Goal: Task Accomplishment & Management: Use online tool/utility

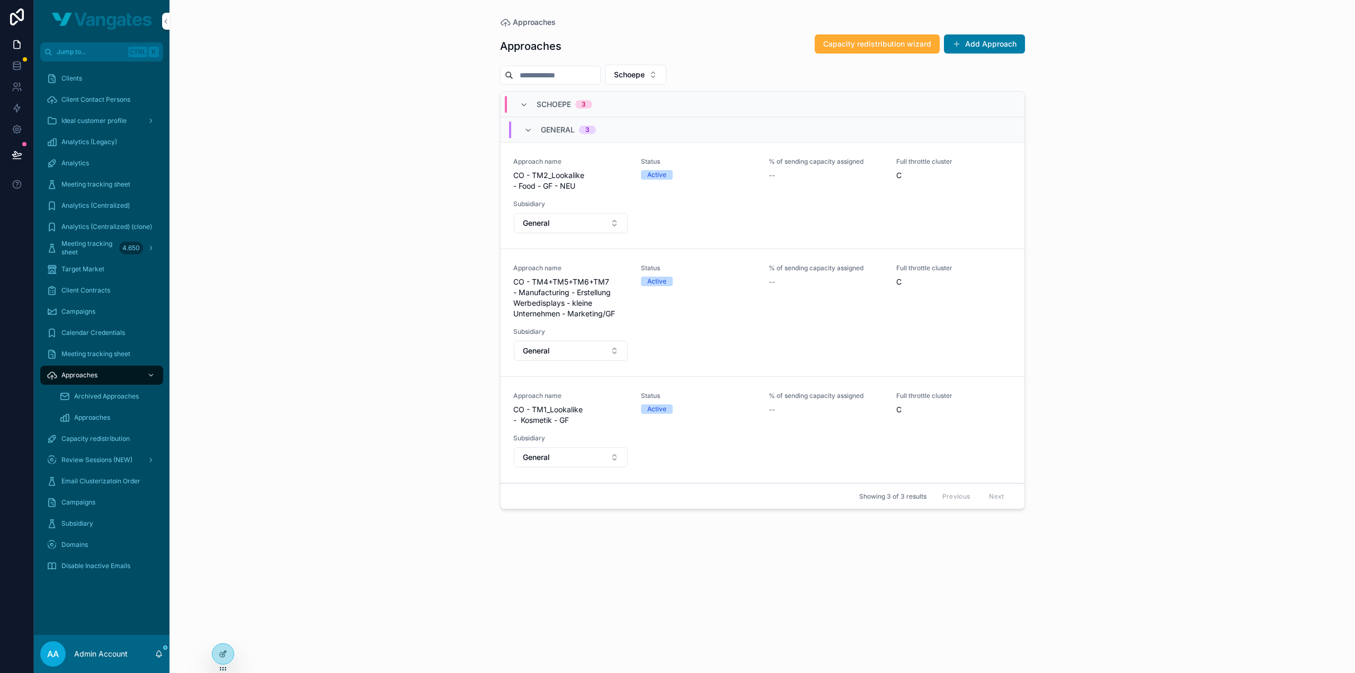
click at [1182, 154] on div "Approaches Approaches Capacity redistribution wizard Add Approach Schoepe SCHOE…" at bounding box center [763, 336] width 1186 height 673
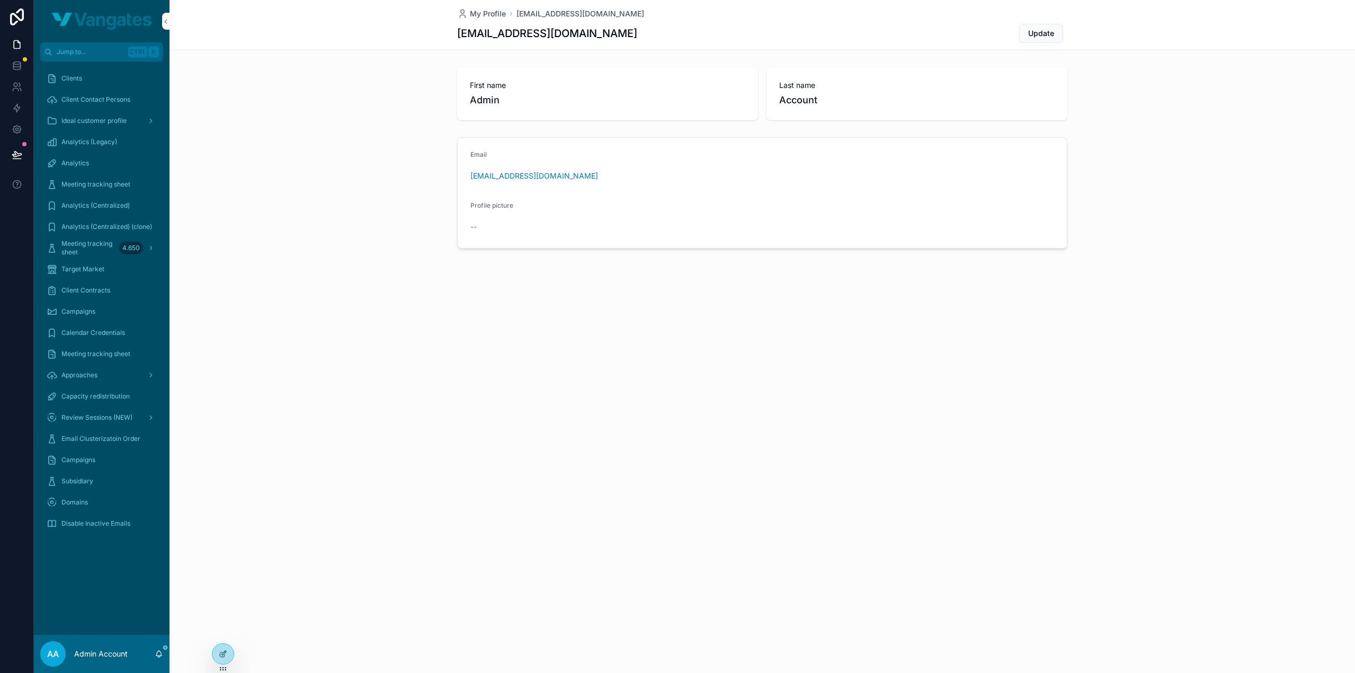
click at [0, 0] on icon at bounding box center [0, 0] width 0 height 0
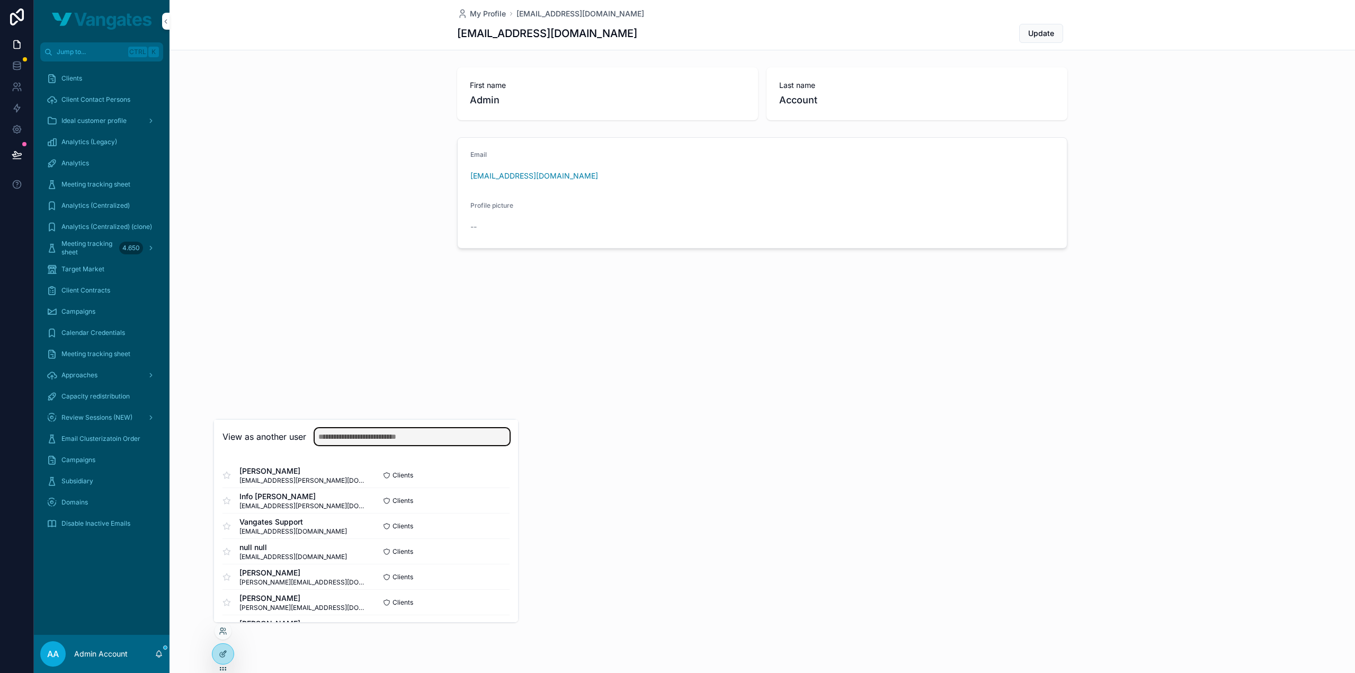
click at [375, 439] on input "text" at bounding box center [412, 436] width 195 height 17
type input "*****"
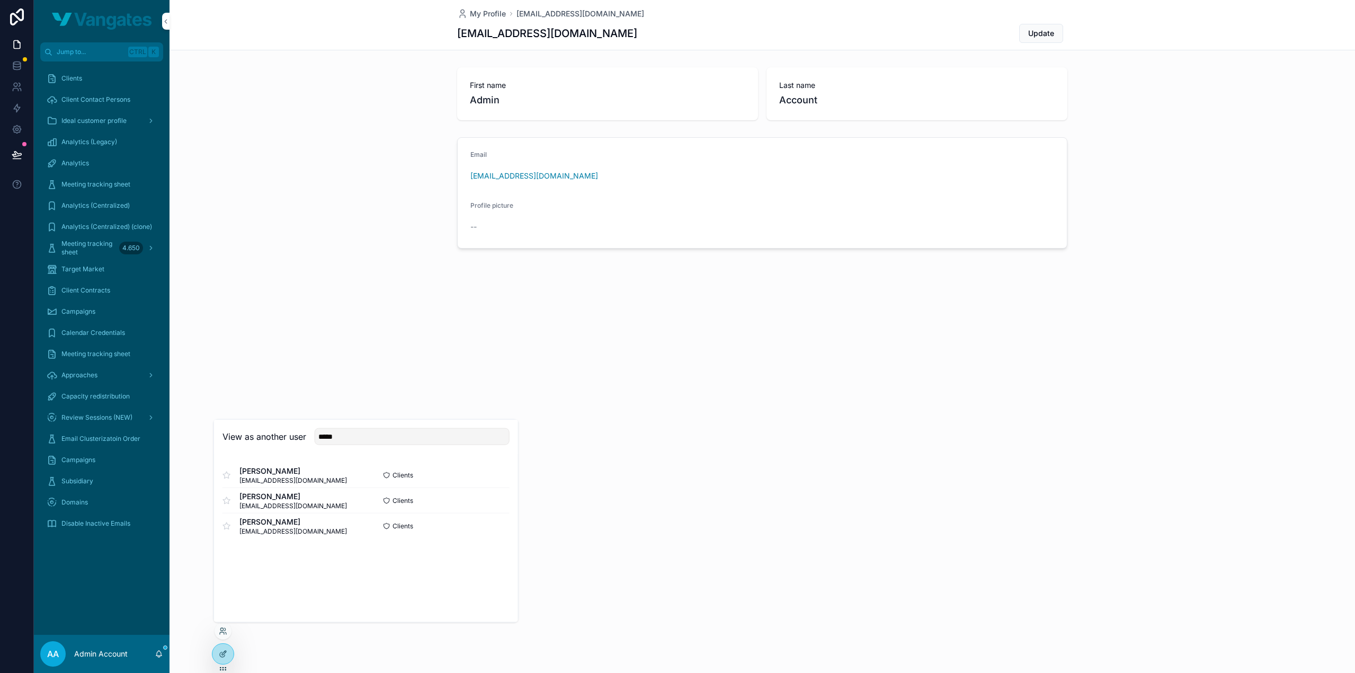
click at [0, 0] on button "Select" at bounding box center [0, 0] width 0 height 0
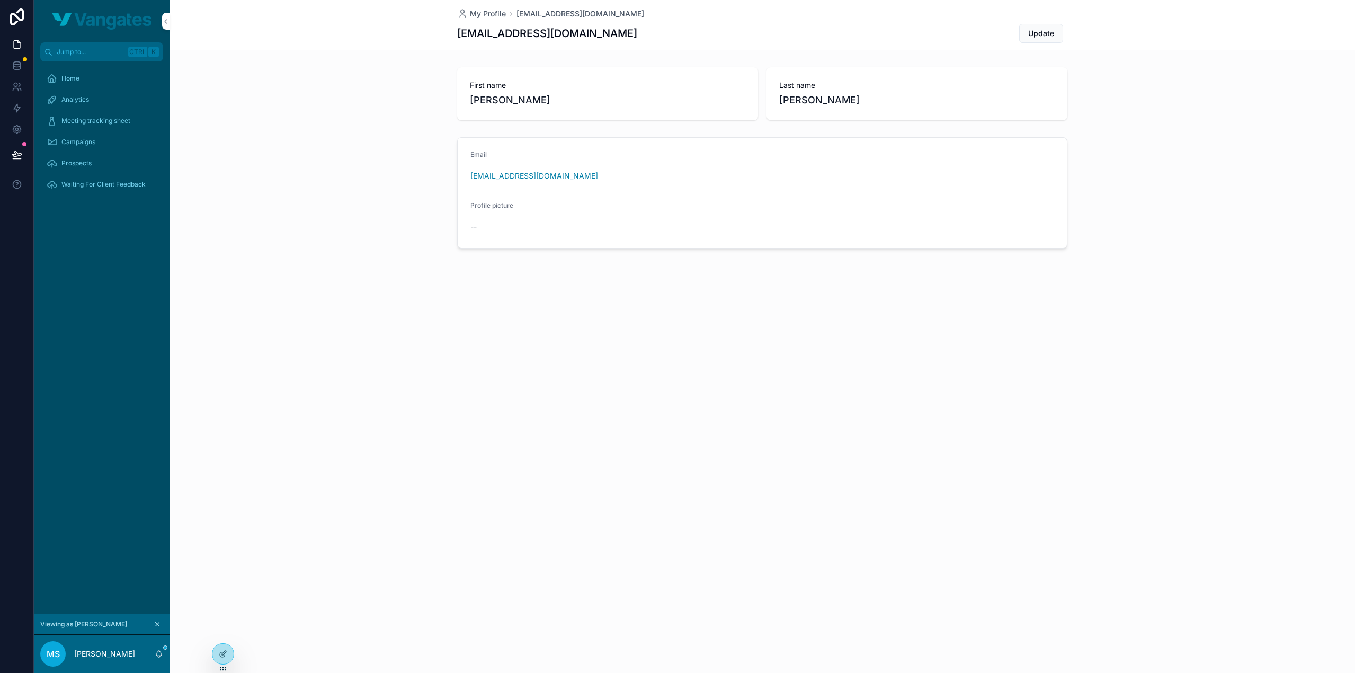
click at [114, 85] on div "Home" at bounding box center [102, 78] width 110 height 17
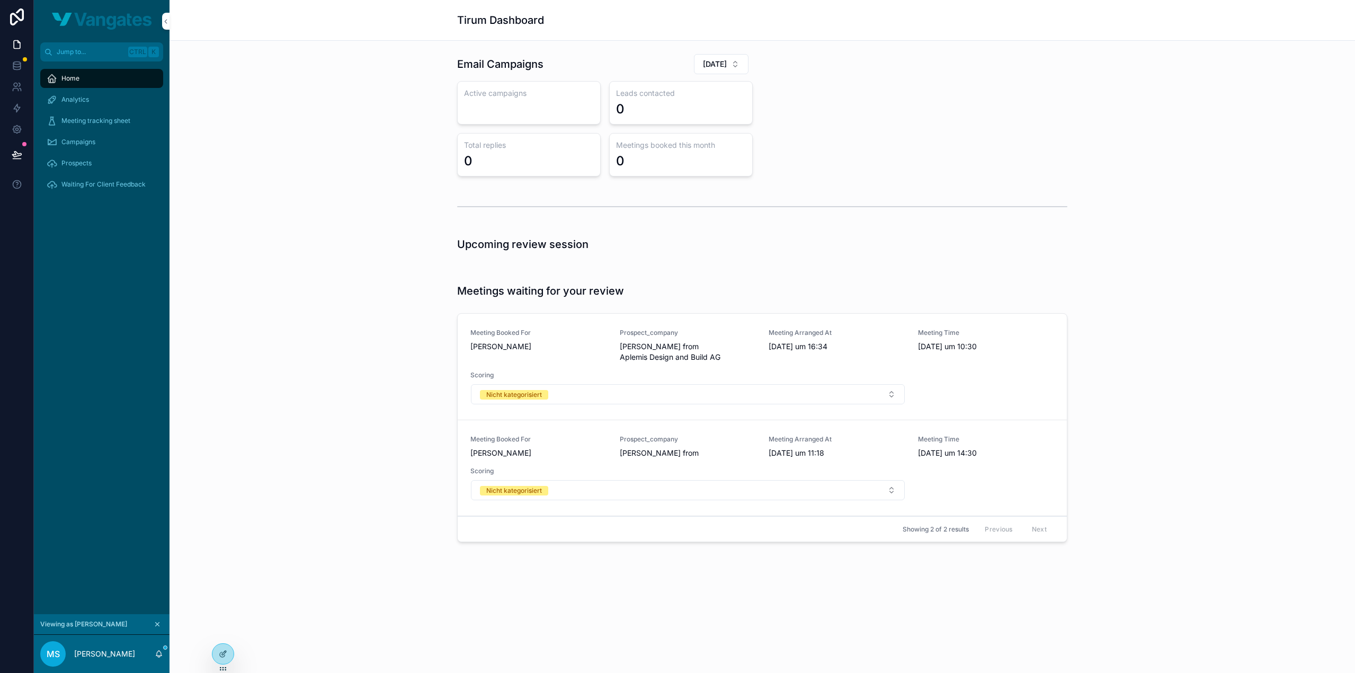
click at [729, 59] on button "July 2025" at bounding box center [721, 64] width 55 height 20
click at [671, 141] on span "September 2025" at bounding box center [658, 140] width 24 height 11
click at [358, 174] on div "Email Campaigns September 2025 Active campaigns 8 Leads contacted 3.091 Total r…" at bounding box center [762, 114] width 1169 height 131
click at [102, 99] on div "Analytics" at bounding box center [102, 99] width 110 height 17
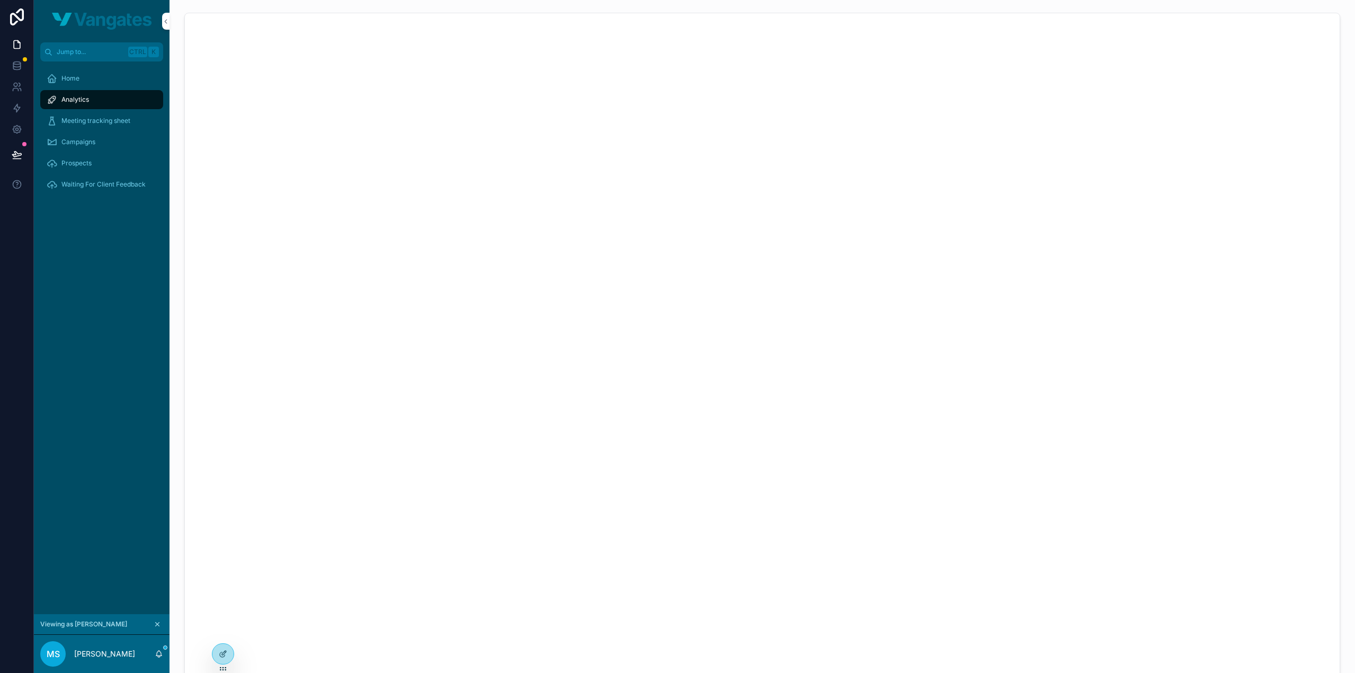
click at [92, 79] on div "Home" at bounding box center [102, 78] width 110 height 17
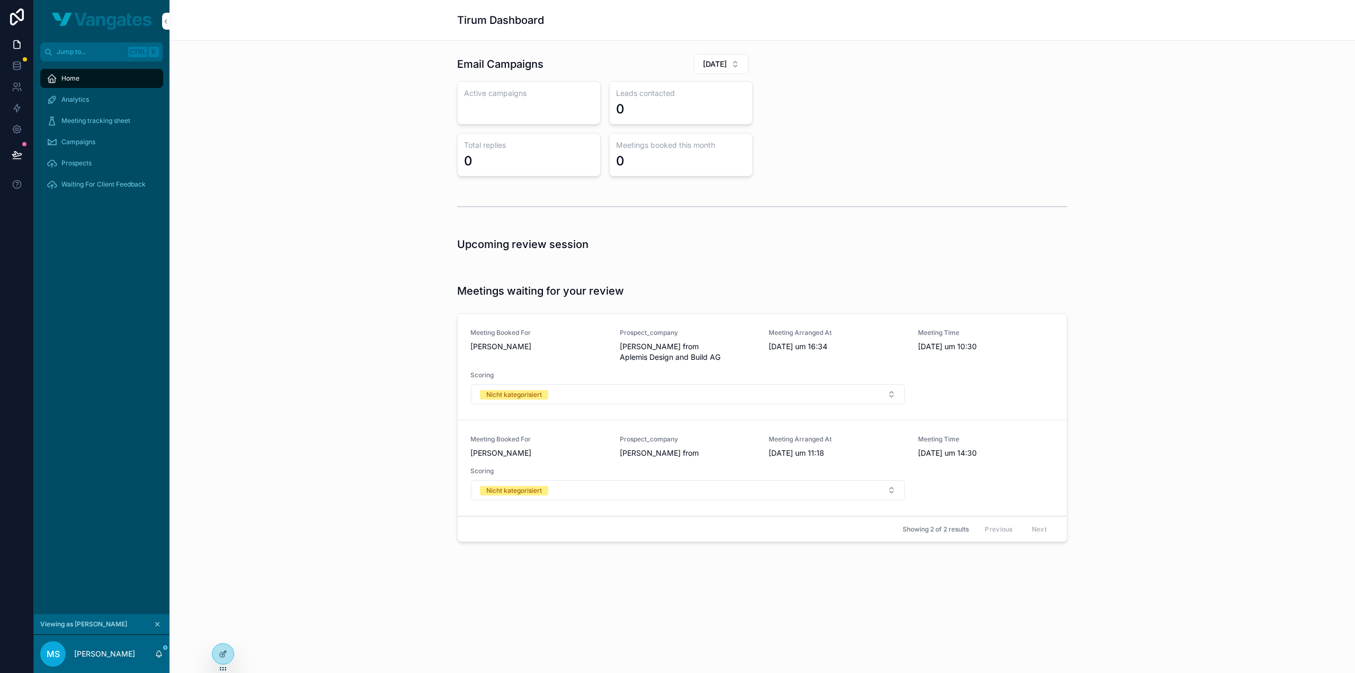
click at [744, 67] on button "July 2025" at bounding box center [721, 64] width 55 height 20
click at [671, 136] on span "September 2025" at bounding box center [658, 140] width 24 height 11
drag, startPoint x: 672, startPoint y: 109, endPoint x: 613, endPoint y: 108, distance: 58.8
click at [613, 108] on div "Leads contacted 3.091" at bounding box center [681, 102] width 144 height 43
click at [629, 109] on div "3.091" at bounding box center [632, 109] width 32 height 17
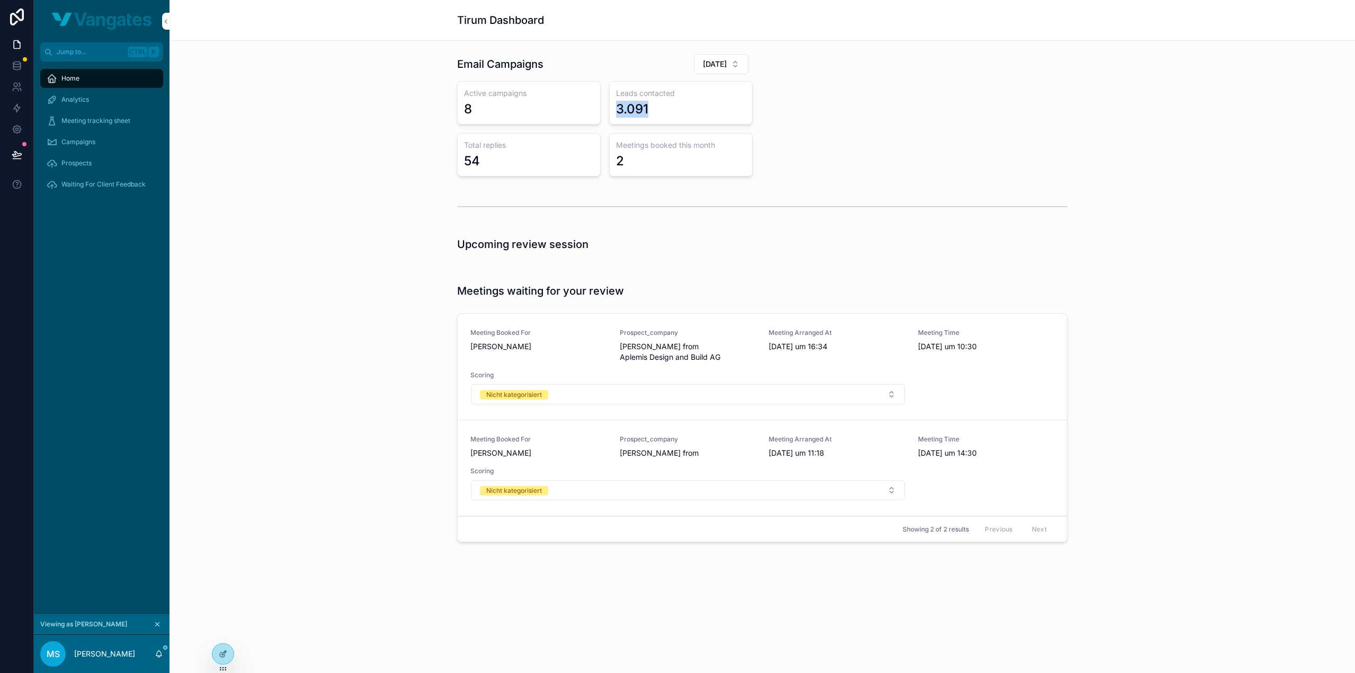
drag, startPoint x: 666, startPoint y: 112, endPoint x: 608, endPoint y: 108, distance: 58.4
click at [608, 108] on div "Active campaigns 8 Leads contacted 3.091 Total replies 54 Meetings booked this …" at bounding box center [605, 128] width 296 height 95
click at [704, 106] on div "3.091" at bounding box center [681, 109] width 130 height 17
drag, startPoint x: 487, startPoint y: 108, endPoint x: 462, endPoint y: 104, distance: 25.6
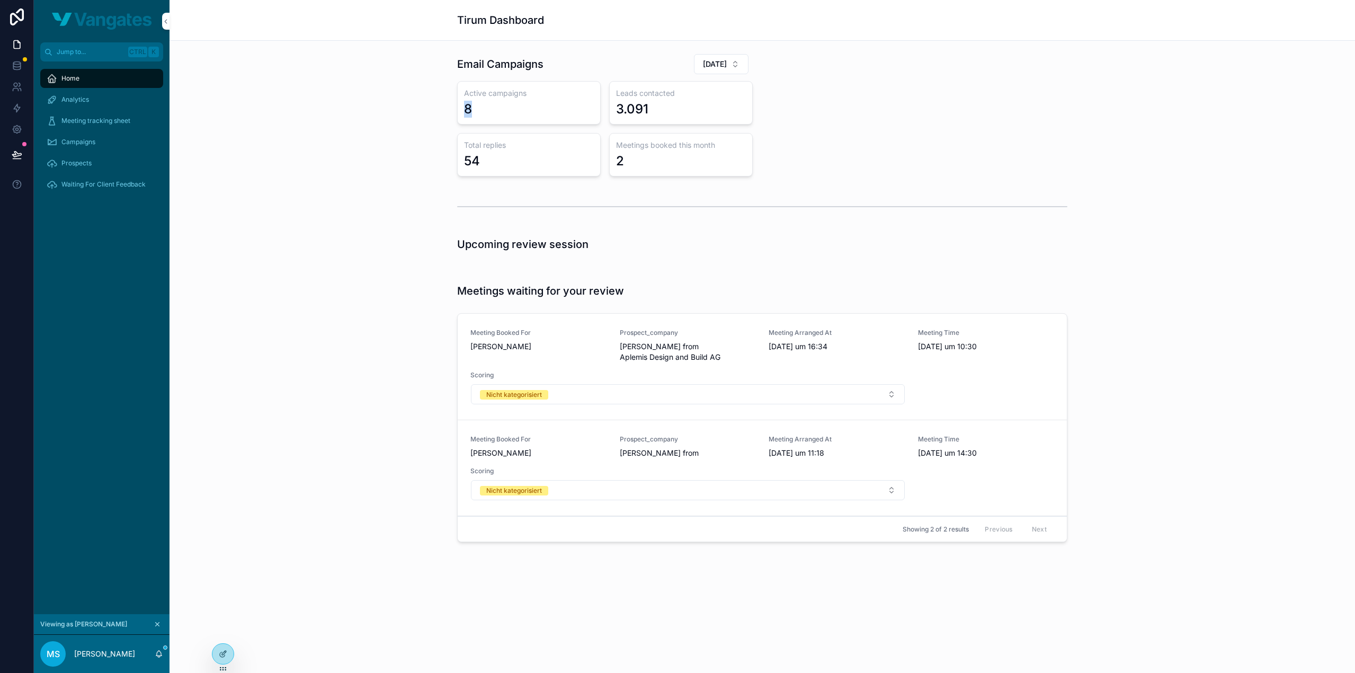
click at [462, 104] on div "Active campaigns 8" at bounding box center [529, 102] width 144 height 43
drag, startPoint x: 514, startPoint y: 161, endPoint x: 459, endPoint y: 157, distance: 55.2
click at [459, 157] on div "Total replies 54" at bounding box center [529, 154] width 144 height 43
click at [690, 159] on div "2" at bounding box center [681, 161] width 130 height 17
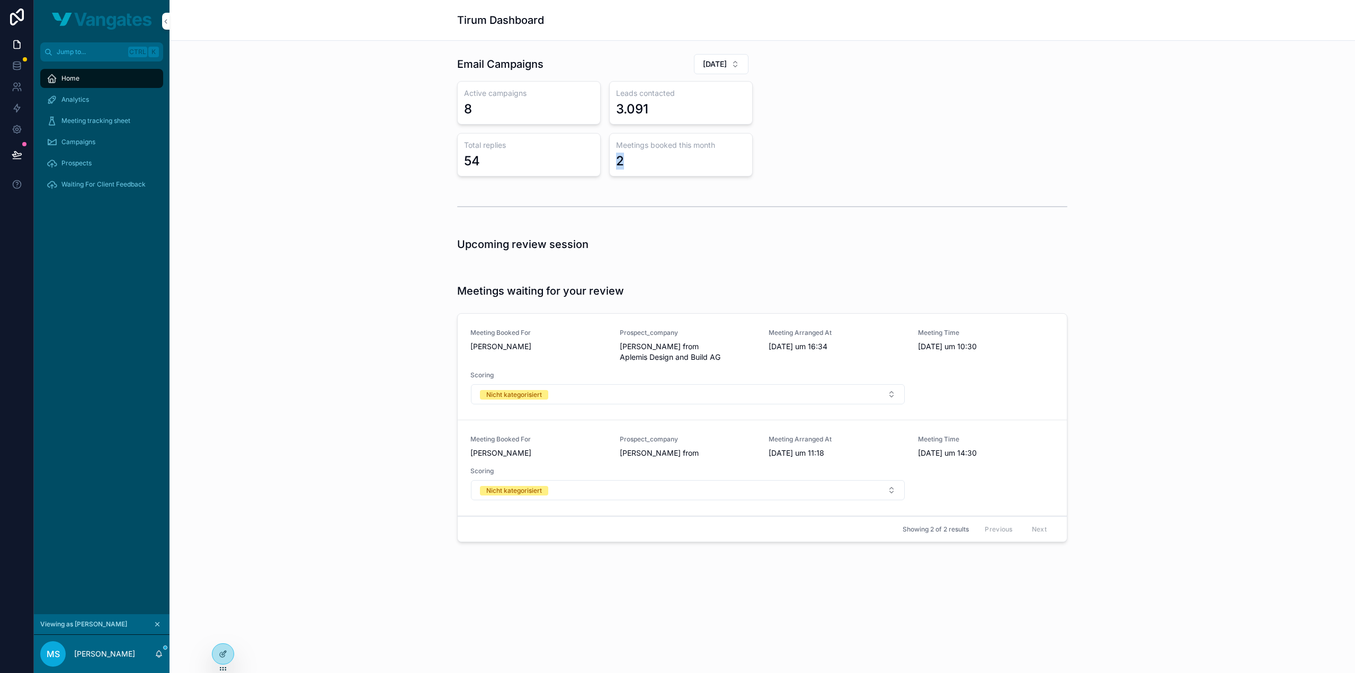
drag, startPoint x: 722, startPoint y: 161, endPoint x: 606, endPoint y: 162, distance: 115.5
click at [606, 162] on div "Active campaigns 8 Leads contacted 3.091 Total replies 54 Meetings booked this …" at bounding box center [605, 128] width 296 height 95
click at [862, 156] on div "Email Campaigns September 2025 Active campaigns 8 Leads contacted 3.091 Total r…" at bounding box center [762, 114] width 623 height 131
click at [912, 117] on div "Email Campaigns September 2025 Active campaigns 8 Leads contacted 3.091 Total r…" at bounding box center [762, 114] width 623 height 131
click at [633, 107] on div "3.091" at bounding box center [632, 109] width 32 height 17
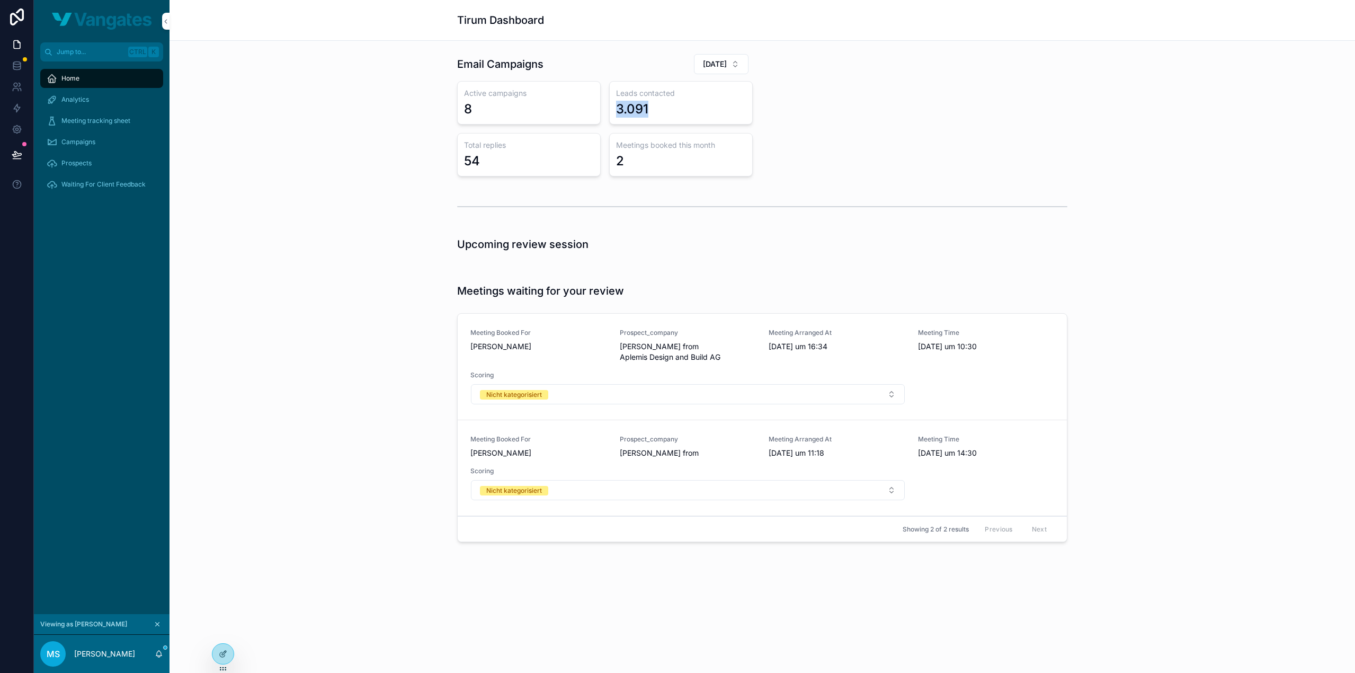
click at [633, 107] on div "3.091" at bounding box center [632, 109] width 32 height 17
click at [760, 102] on div "Email Campaigns September 2025 Active campaigns 8 Leads contacted 3.091 Total r…" at bounding box center [762, 114] width 623 height 131
click at [1002, 162] on div "Email Campaigns September 2025 Active campaigns 8 Leads contacted 3.091 Total r…" at bounding box center [762, 114] width 623 height 131
click at [711, 353] on span "Ms. Shiva Shekarabi from Aplemis Design and Build AG" at bounding box center [688, 351] width 137 height 21
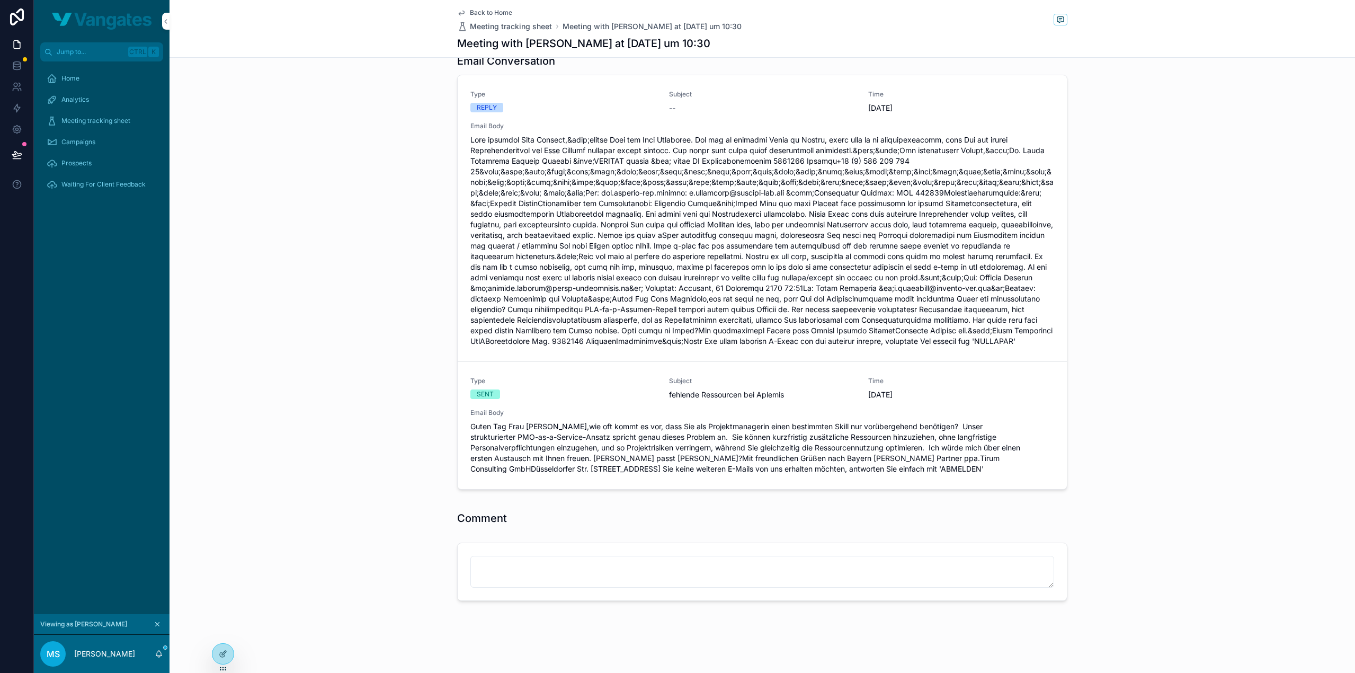
scroll to position [288, 0]
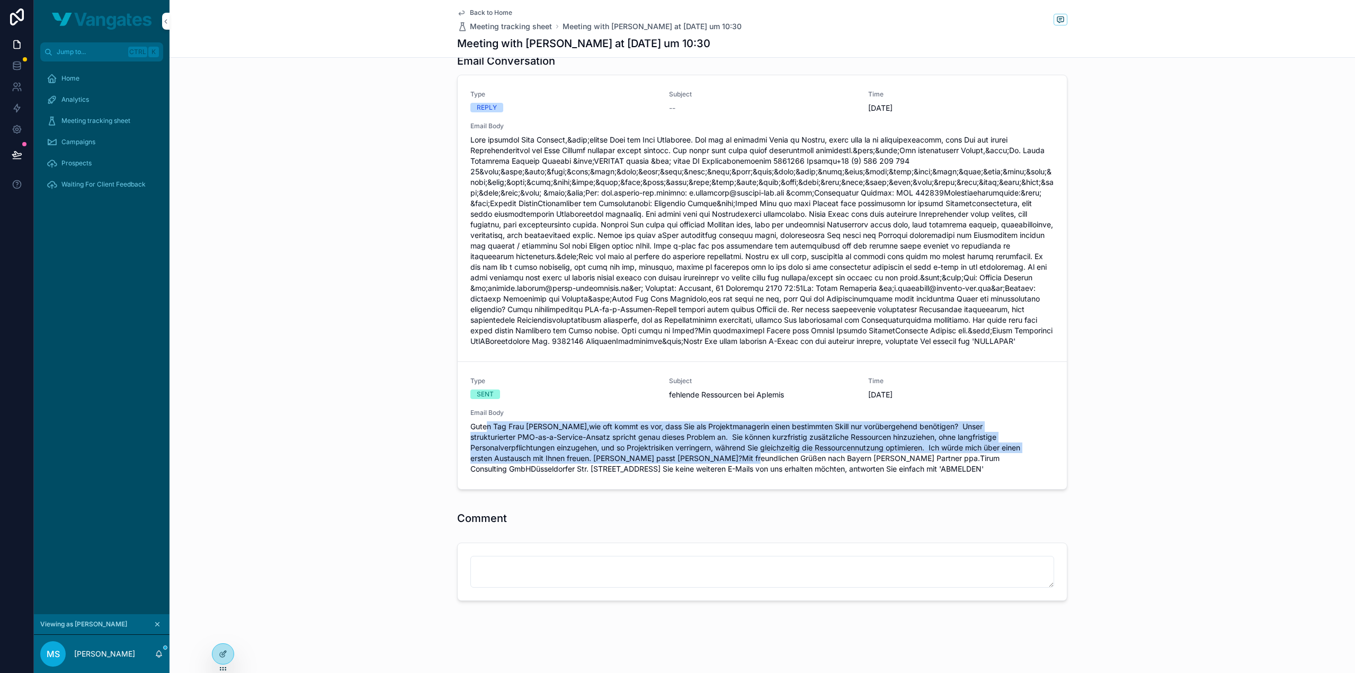
drag, startPoint x: 483, startPoint y: 423, endPoint x: 776, endPoint y: 459, distance: 294.6
click at [776, 459] on span "Guten Tag Frau Shekarabi,wie oft kommt es vor, dass Sie als Projektmanagerin ei…" at bounding box center [762, 447] width 584 height 53
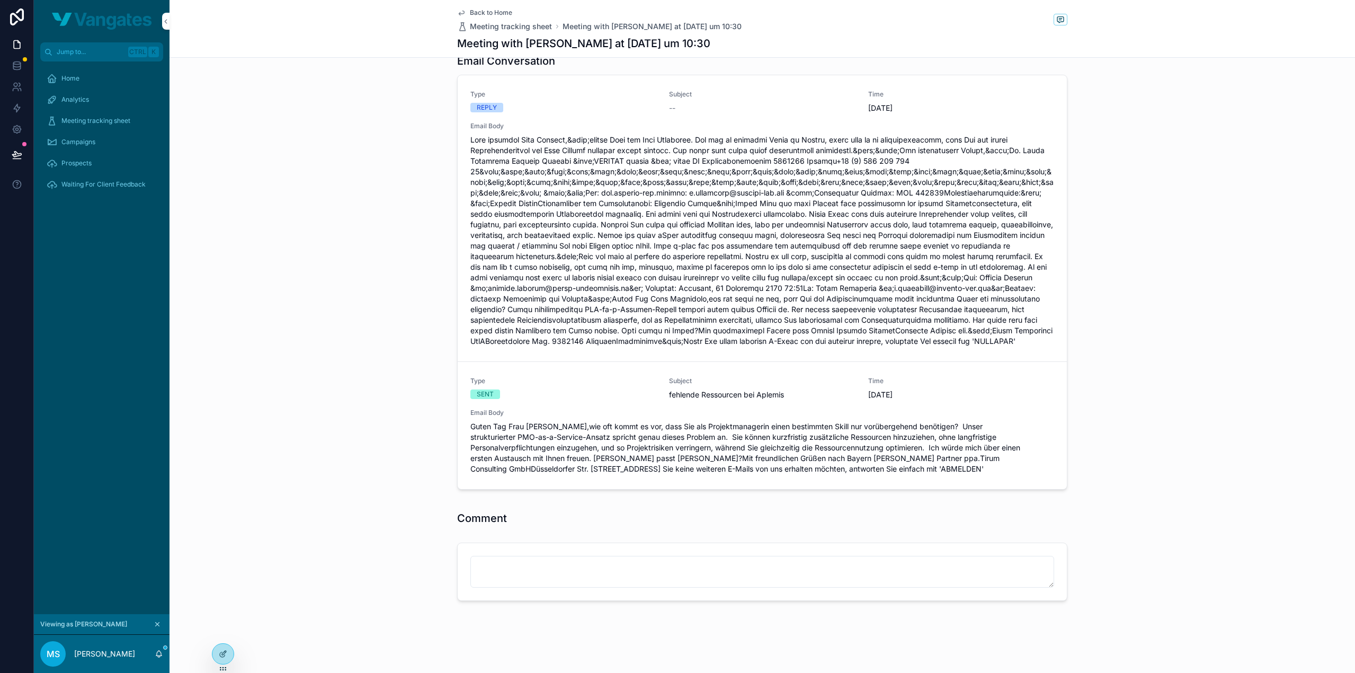
scroll to position [76, 0]
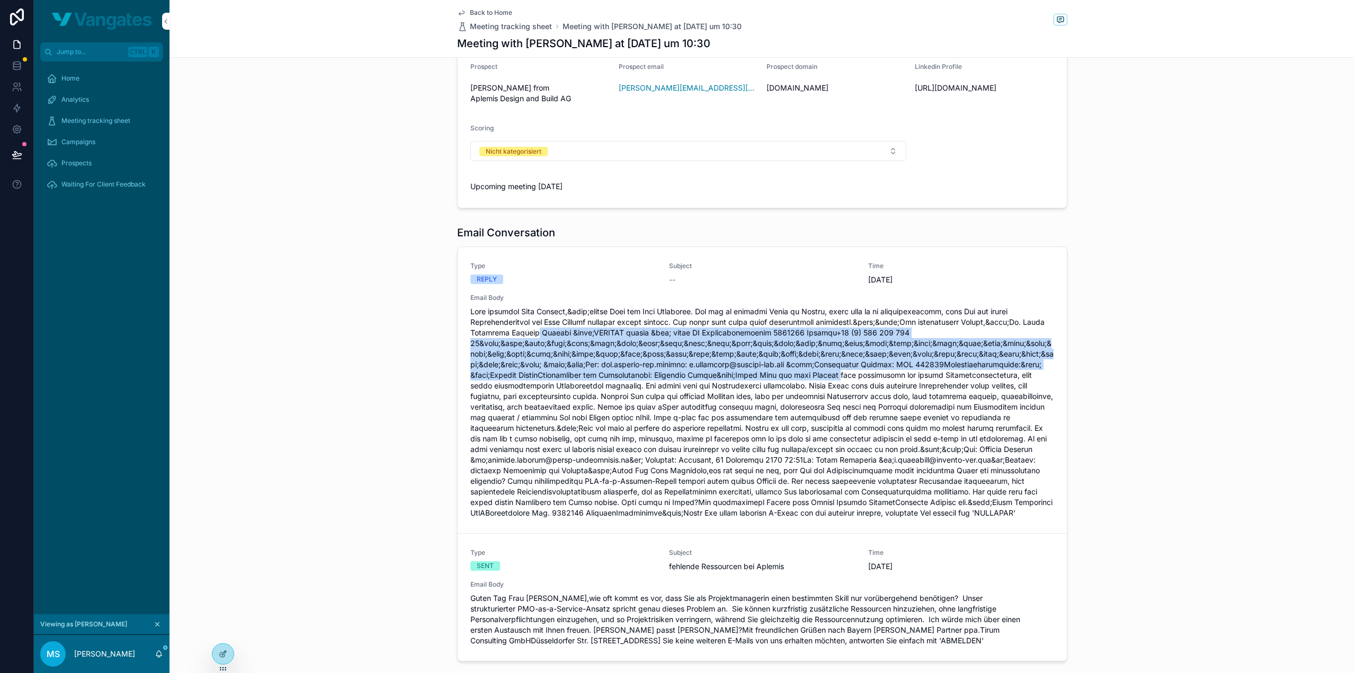
drag, startPoint x: 594, startPoint y: 360, endPoint x: 963, endPoint y: 401, distance: 370.5
click at [963, 401] on span "scrollable content" at bounding box center [762, 412] width 584 height 212
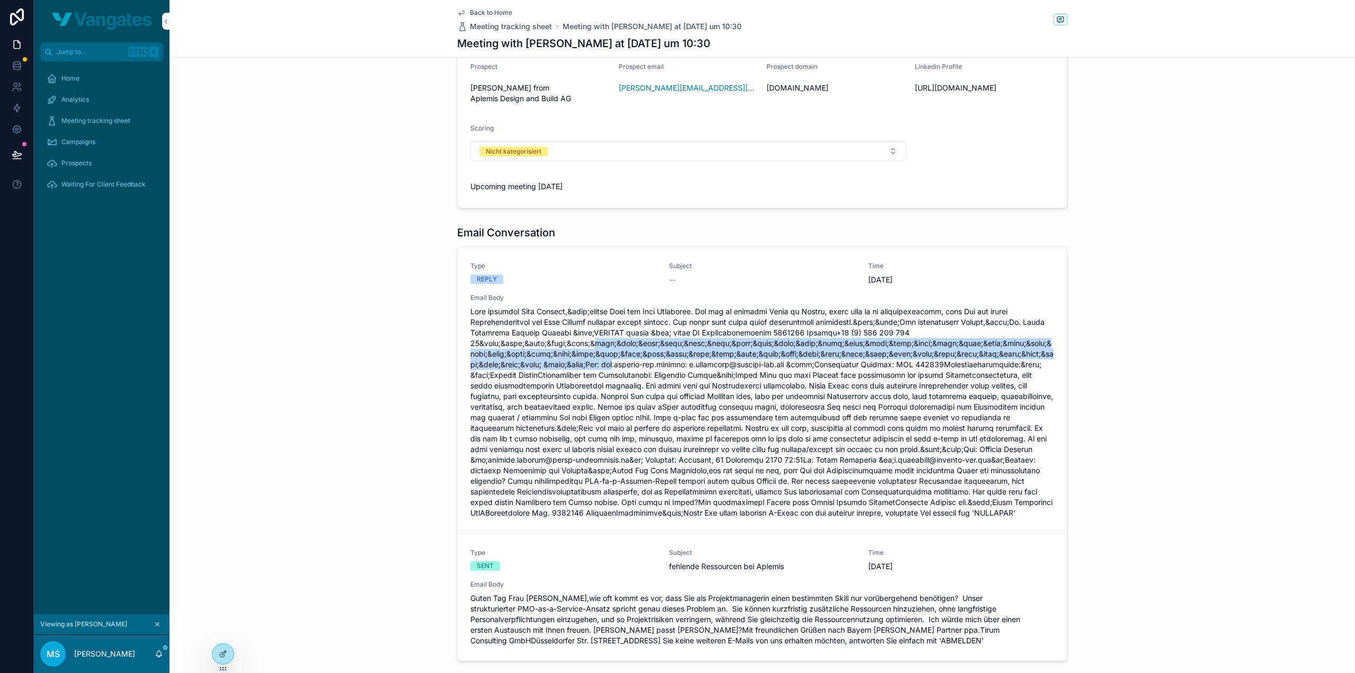
drag, startPoint x: 575, startPoint y: 369, endPoint x: 713, endPoint y: 395, distance: 140.6
click at [713, 395] on span "scrollable content" at bounding box center [762, 412] width 584 height 212
click at [713, 392] on span "scrollable content" at bounding box center [762, 412] width 584 height 212
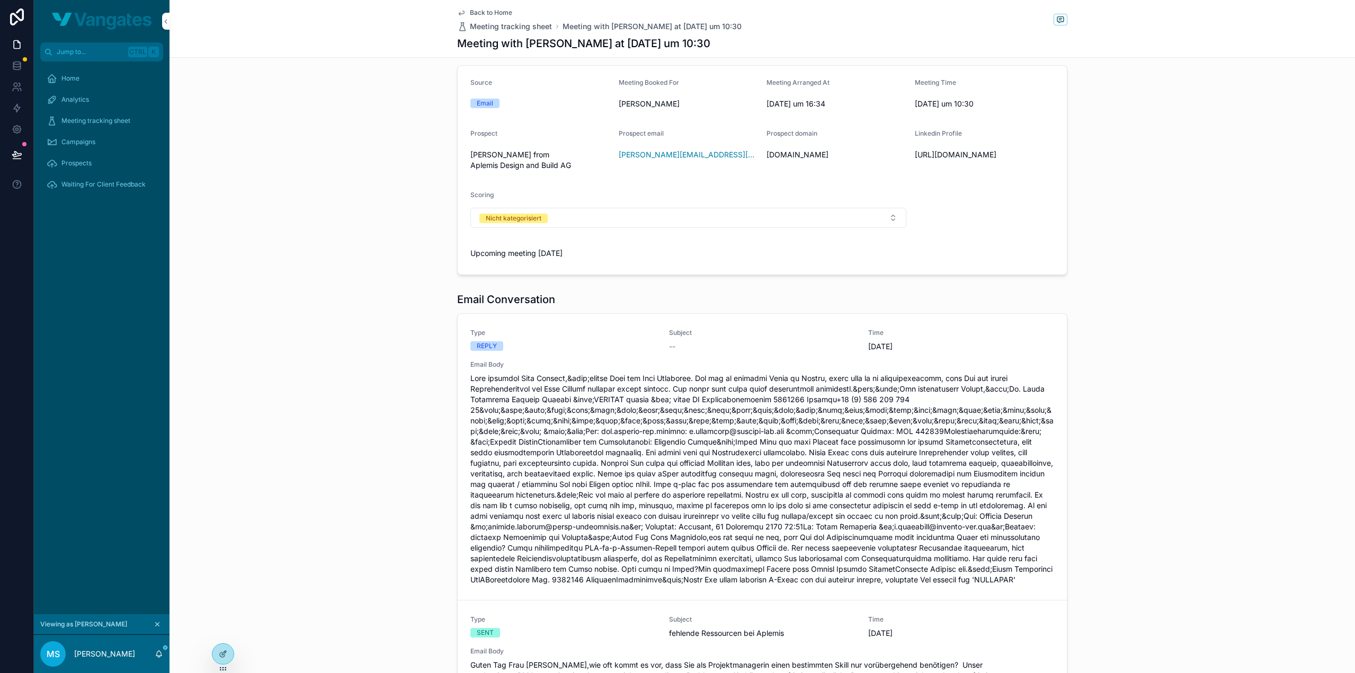
scroll to position [0, 0]
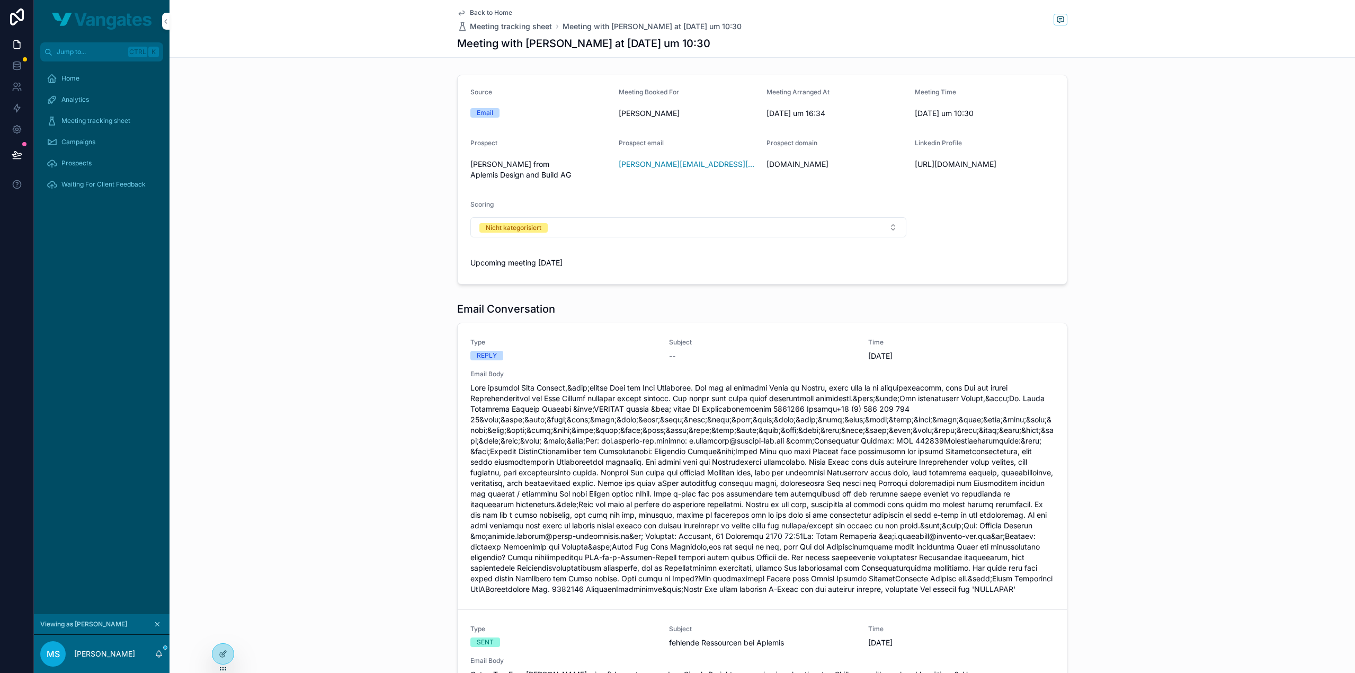
click at [1147, 466] on div "Email Conversation Type REPLY Subject -- Time 26.9.2025 Email Body Type SENT Su…" at bounding box center [763, 521] width 1186 height 449
click at [1124, 362] on div "Email Conversation Type REPLY Subject -- Time 26.9.2025 Email Body Type SENT Su…" at bounding box center [763, 521] width 1186 height 449
click at [244, 201] on div "Source Email Meeting Booked For Michael Schmidt Meeting Arranged At 30. Septemb…" at bounding box center [763, 179] width 1186 height 218
click at [289, 184] on div "Source Email Meeting Booked For Michael Schmidt Meeting Arranged At 30. Septemb…" at bounding box center [763, 179] width 1186 height 218
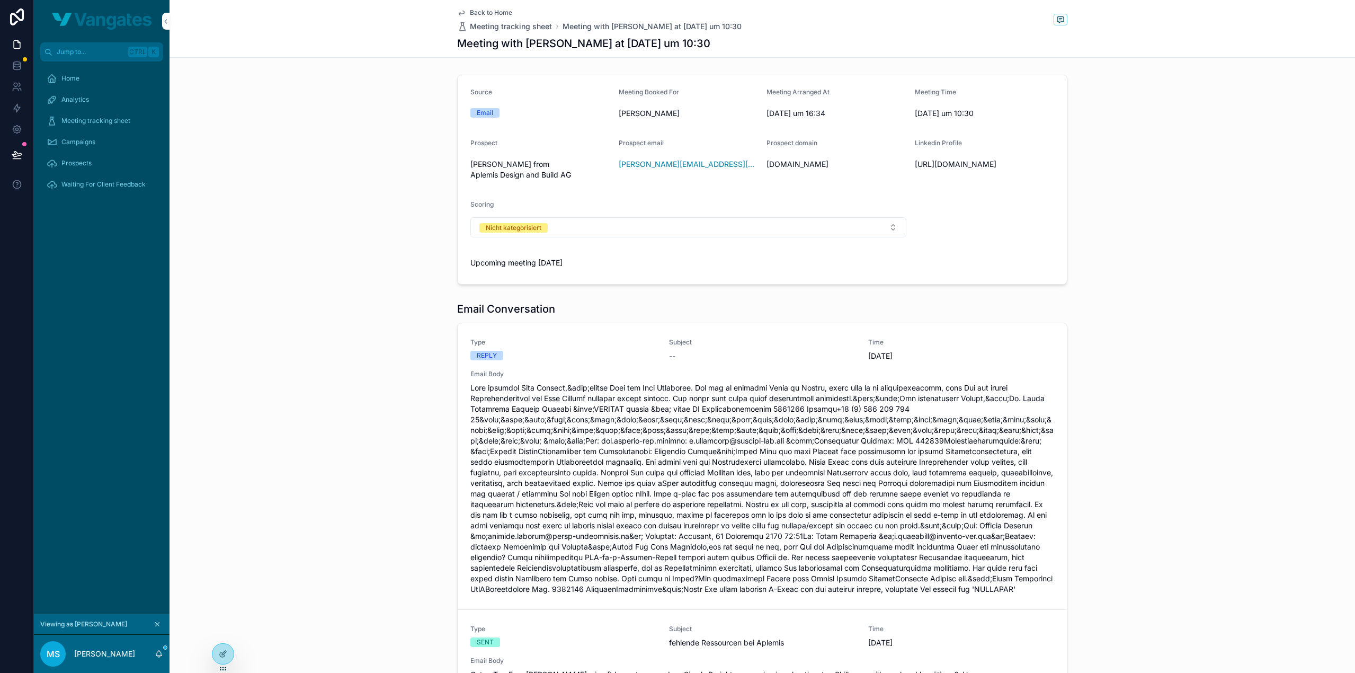
click at [289, 184] on div "Source Email Meeting Booked For Michael Schmidt Meeting Arranged At 30. Septemb…" at bounding box center [763, 179] width 1186 height 218
click at [1136, 237] on div "Source Email Meeting Booked For Michael Schmidt Meeting Arranged At 30. Septemb…" at bounding box center [763, 179] width 1186 height 218
click at [1136, 248] on div "Source Email Meeting Booked For Michael Schmidt Meeting Arranged At 30. Septemb…" at bounding box center [763, 179] width 1186 height 218
click at [1137, 245] on div "Source Email Meeting Booked For Michael Schmidt Meeting Arranged At 30. Septemb…" at bounding box center [763, 179] width 1186 height 218
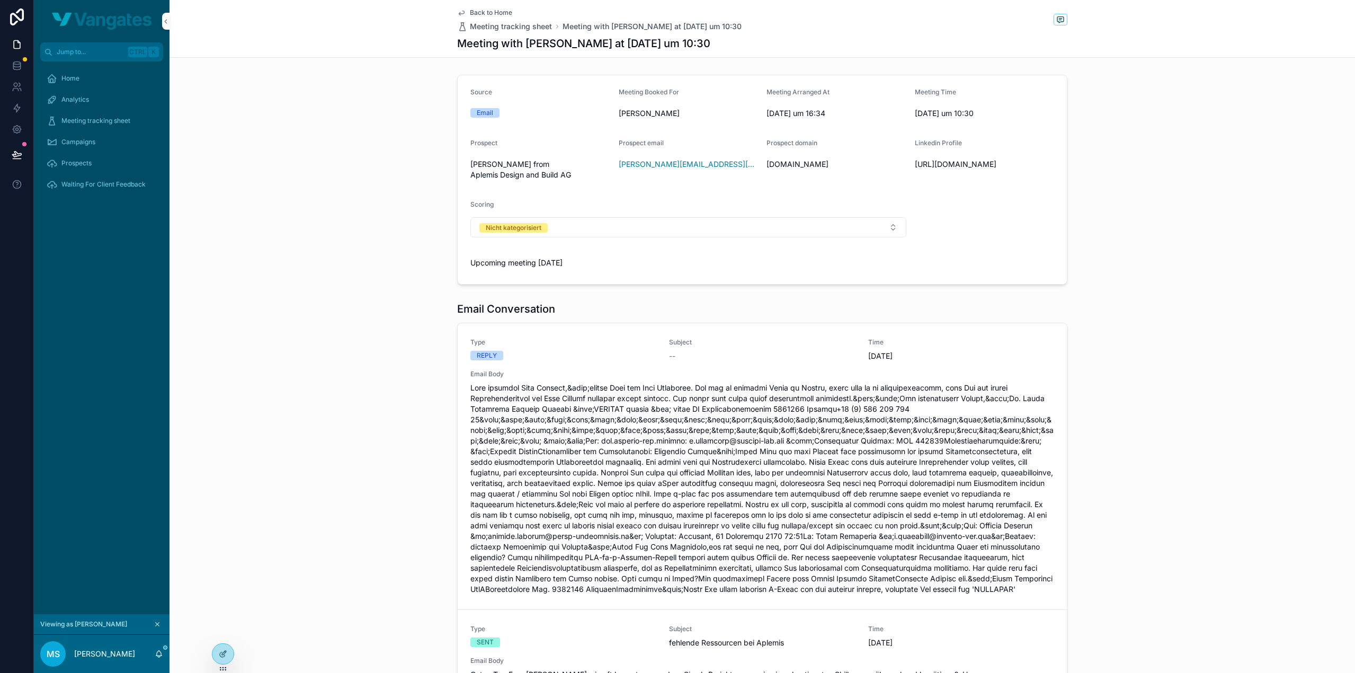
click at [1137, 245] on div "Source Email Meeting Booked For Michael Schmidt Meeting Arranged At 30. Septemb…" at bounding box center [763, 179] width 1186 height 218
click at [91, 104] on div "Analytics" at bounding box center [102, 99] width 110 height 17
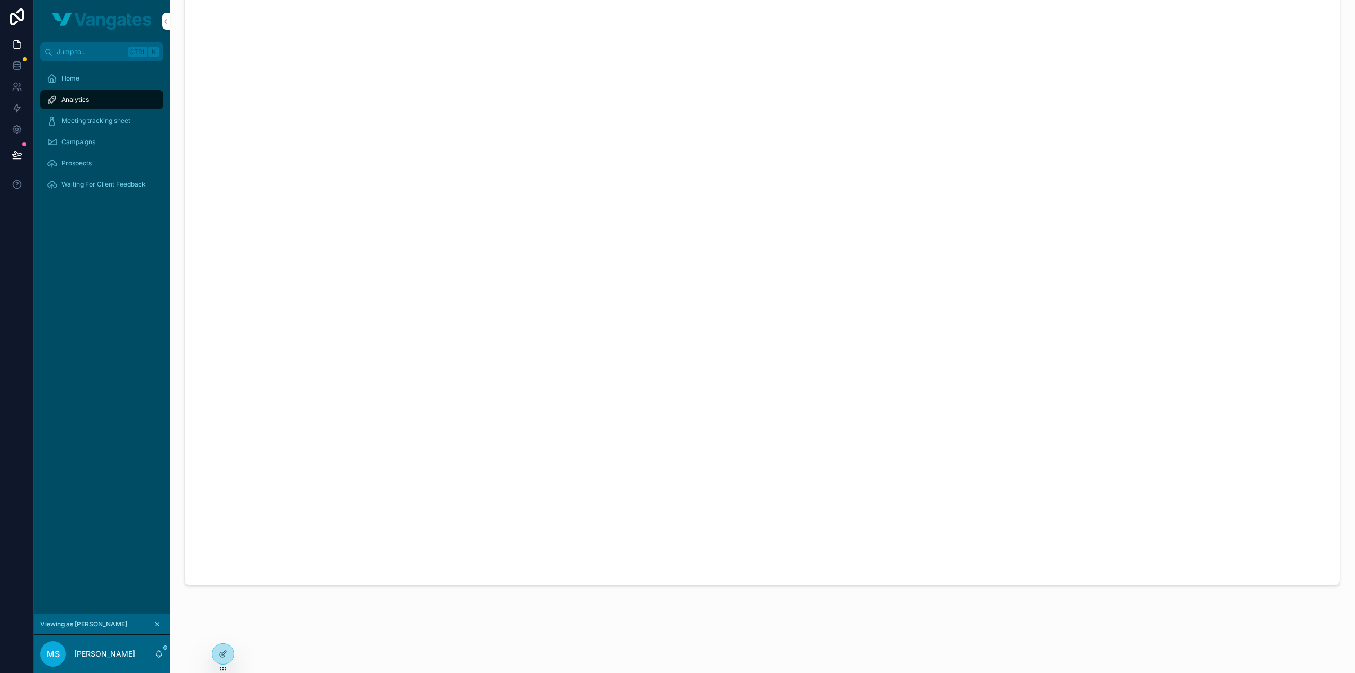
scroll to position [102, 0]
click at [83, 162] on span "Prospects" at bounding box center [76, 163] width 30 height 8
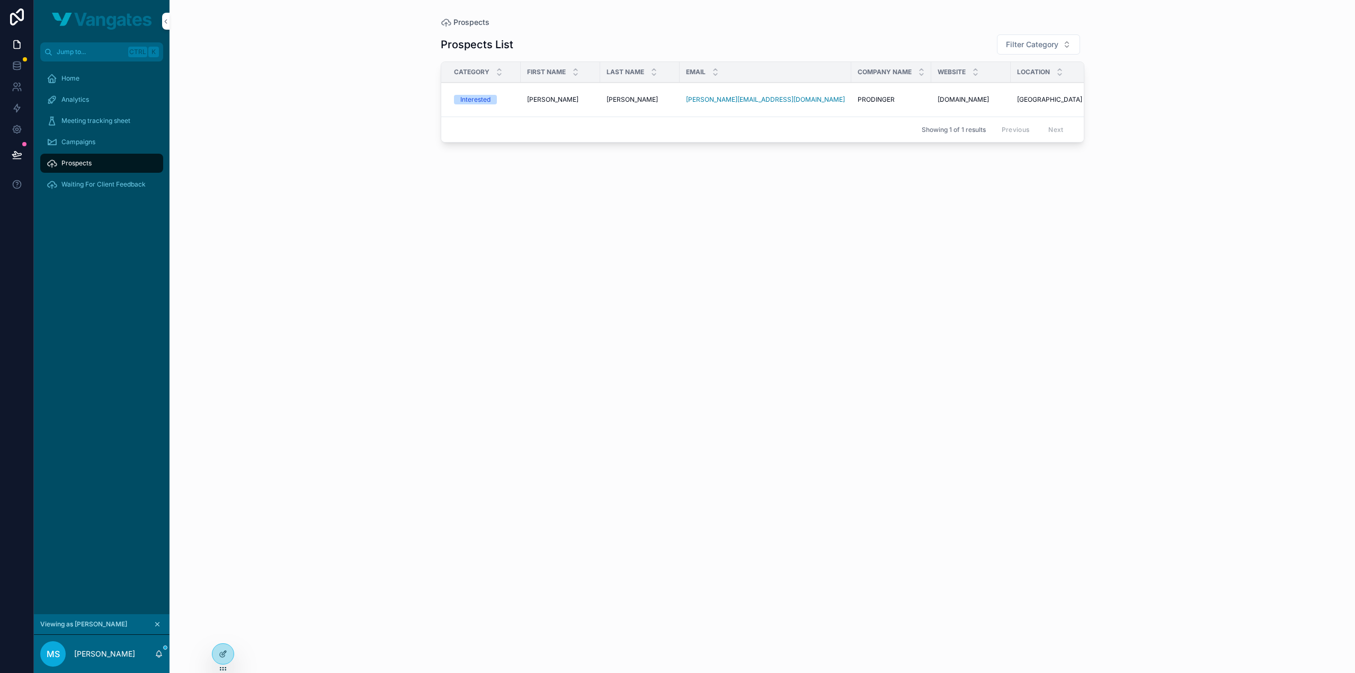
click at [561, 100] on div "Markus Markus" at bounding box center [560, 99] width 67 height 8
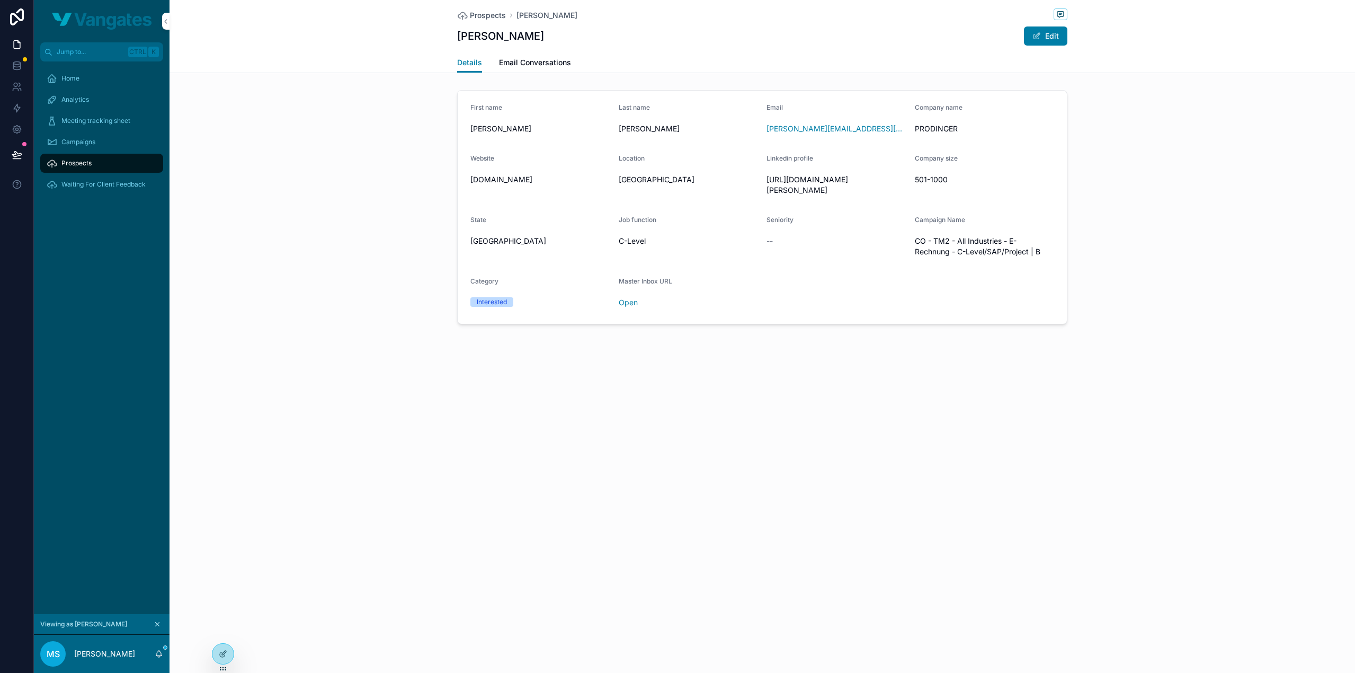
click at [547, 63] on span "Email Conversations" at bounding box center [535, 62] width 72 height 11
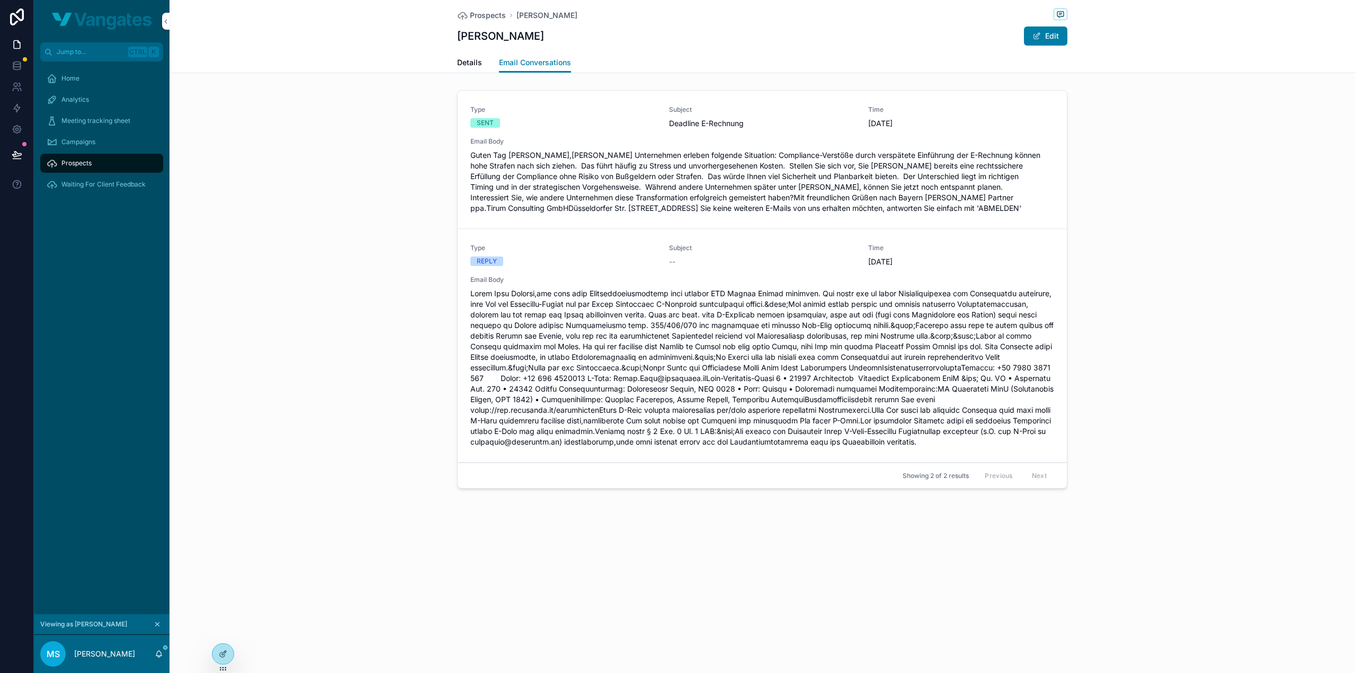
click at [90, 79] on div "Home" at bounding box center [102, 78] width 110 height 17
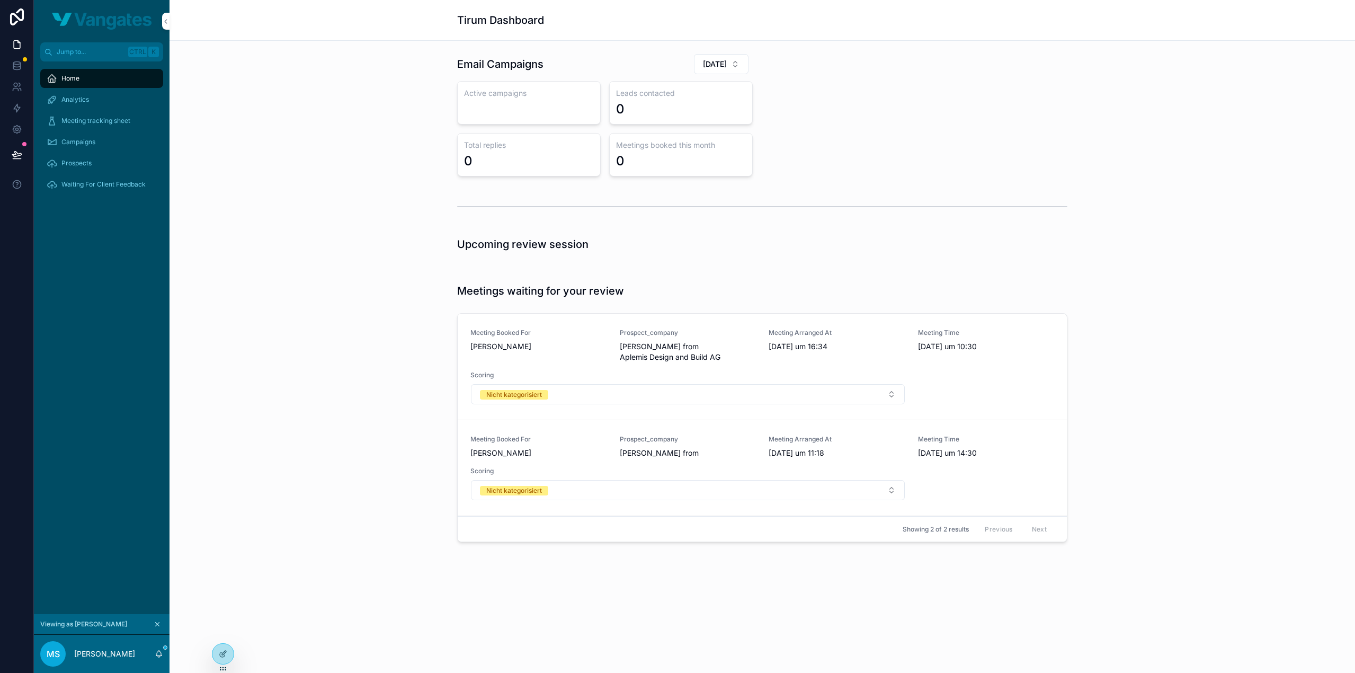
click at [1137, 124] on div "Email Campaigns July 2025 Active campaigns Leads contacted 0 Total replies 0 Me…" at bounding box center [762, 114] width 1169 height 131
click at [1169, 279] on div "Meetings waiting for your review Meeting Booked For Michael Schmidt Prospect_co…" at bounding box center [762, 414] width 1169 height 271
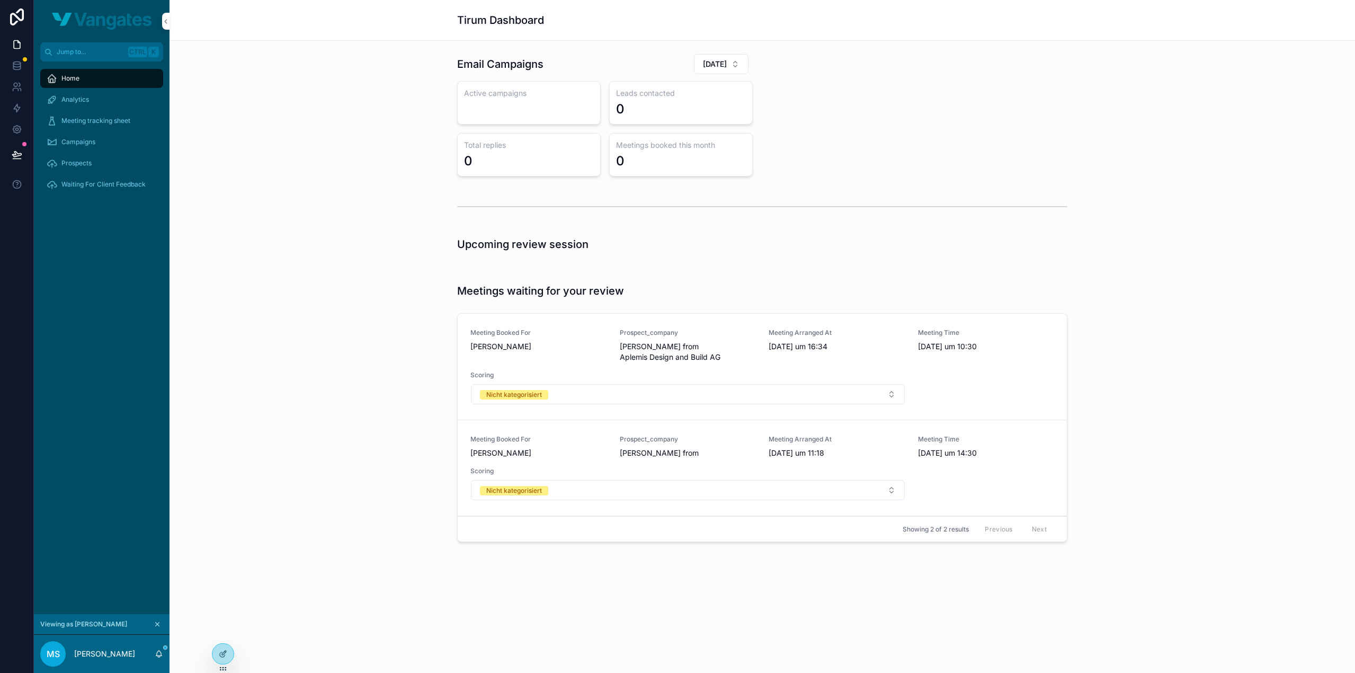
click at [1169, 279] on div "Meetings waiting for your review Meeting Booked For Michael Schmidt Prospect_co…" at bounding box center [762, 414] width 1169 height 271
click at [1116, 63] on div "Email Campaigns July 2025 Active campaigns Leads contacted 0 Total replies 0 Me…" at bounding box center [762, 114] width 1169 height 131
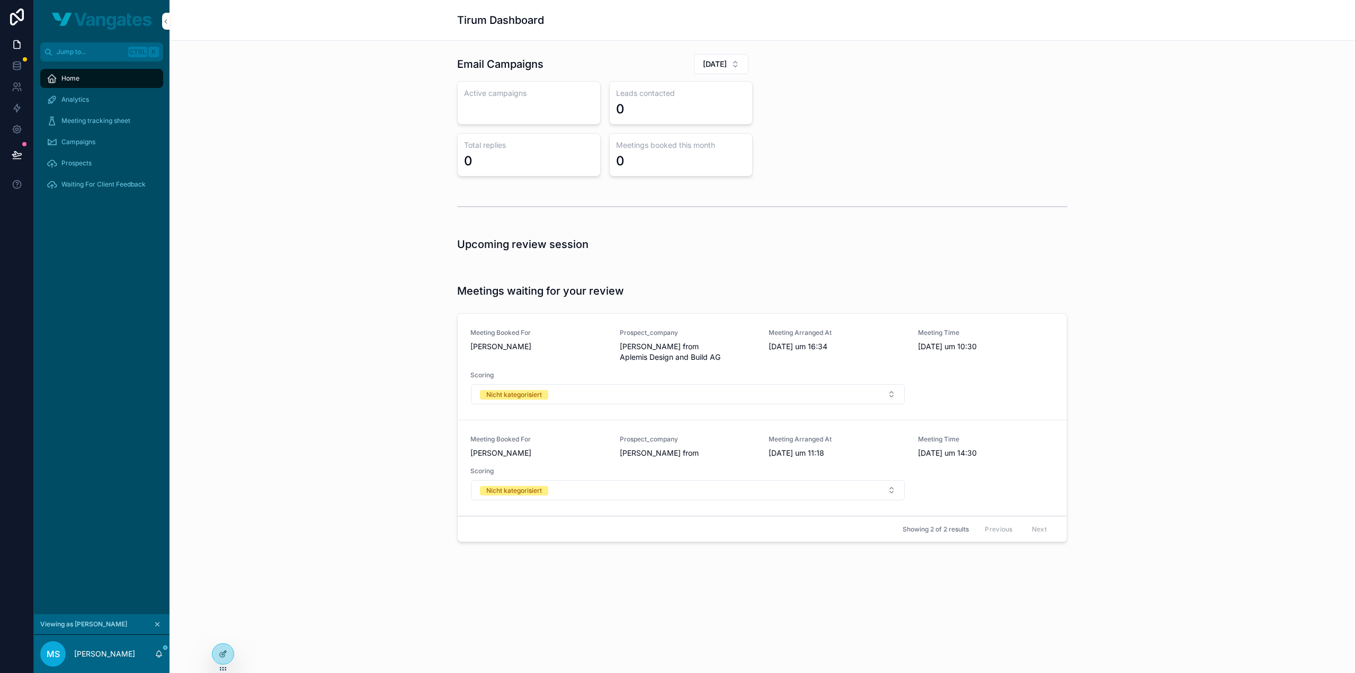
click at [1136, 99] on div "Email Campaigns July 2025 Active campaigns Leads contacted 0 Total replies 0 Me…" at bounding box center [762, 114] width 1169 height 131
drag, startPoint x: 1192, startPoint y: 195, endPoint x: 1178, endPoint y: 204, distance: 16.9
click at [1192, 195] on div "scrollable content" at bounding box center [762, 206] width 1169 height 35
click at [511, 363] on div "Meeting Booked For Michael Schmidt Prospect_company Ms. Shiva Shekarabi from Ap…" at bounding box center [762, 366] width 584 height 76
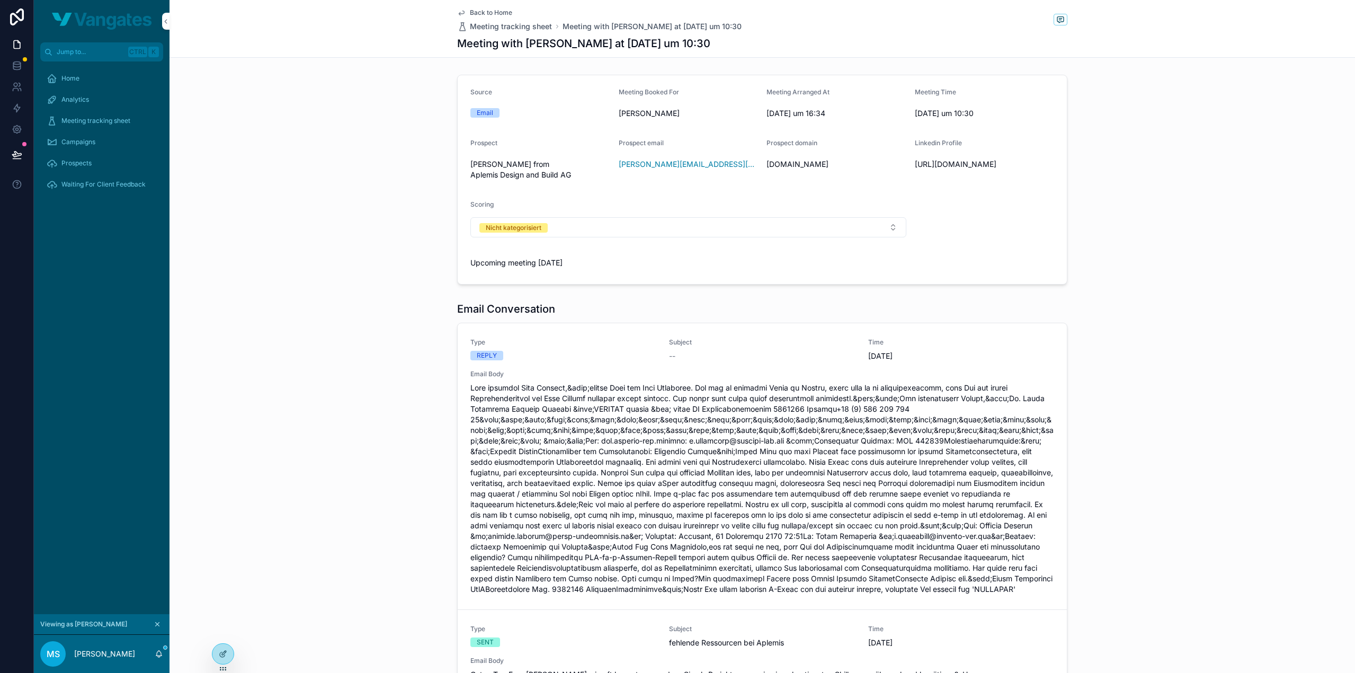
click at [100, 121] on span "Meeting tracking sheet" at bounding box center [95, 121] width 69 height 8
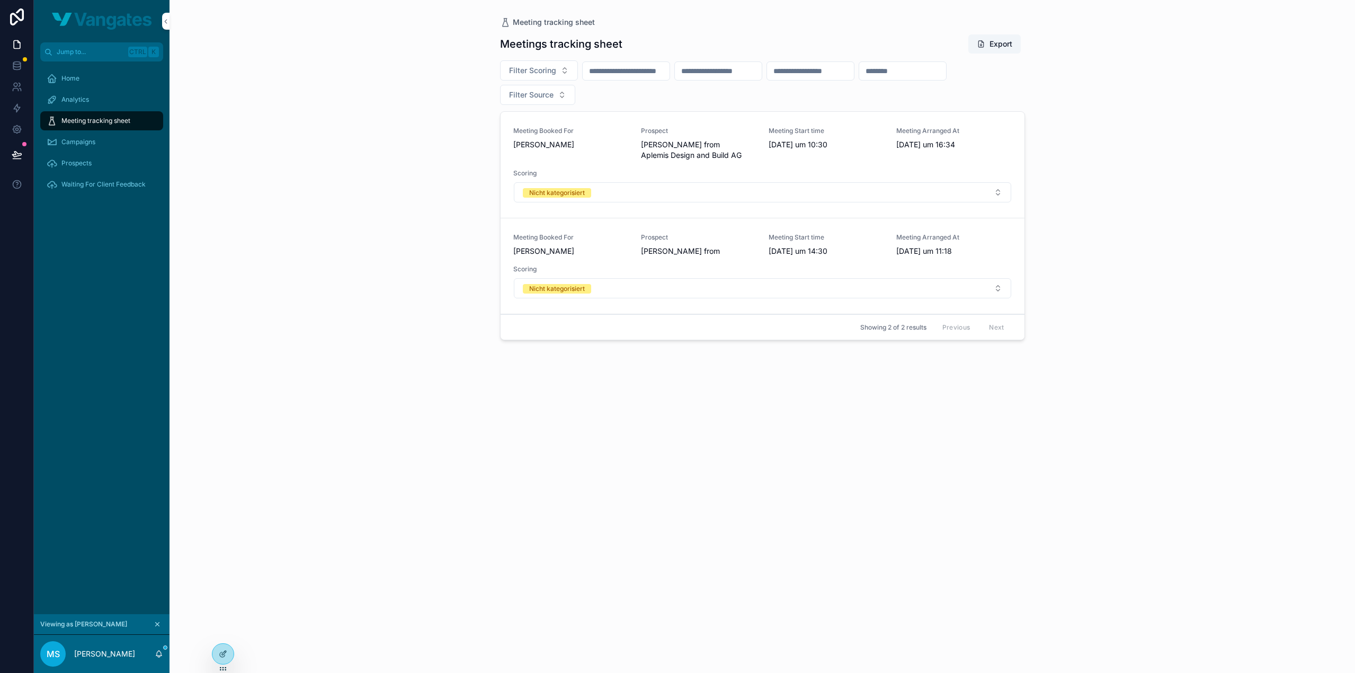
click at [657, 148] on span "Ms. Shiva Shekarabi from Aplemis Design and Build AG" at bounding box center [698, 149] width 115 height 21
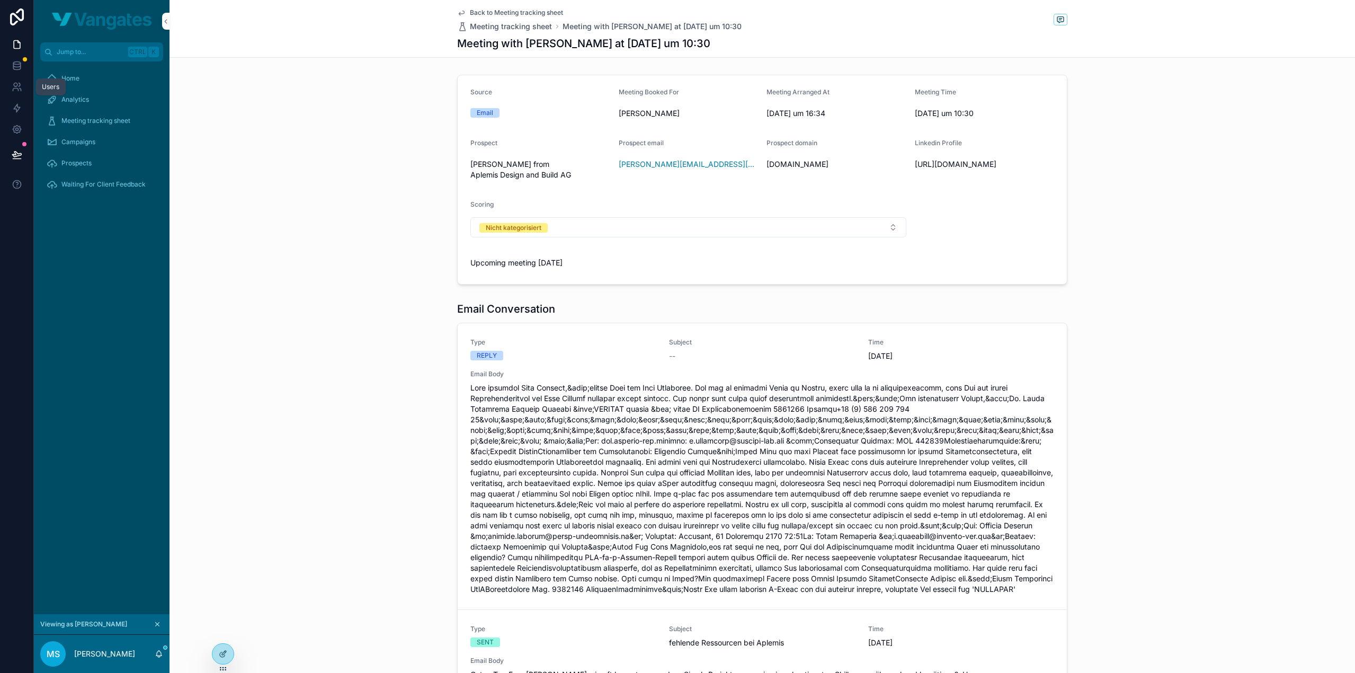
click at [14, 84] on icon at bounding box center [16, 85] width 4 height 4
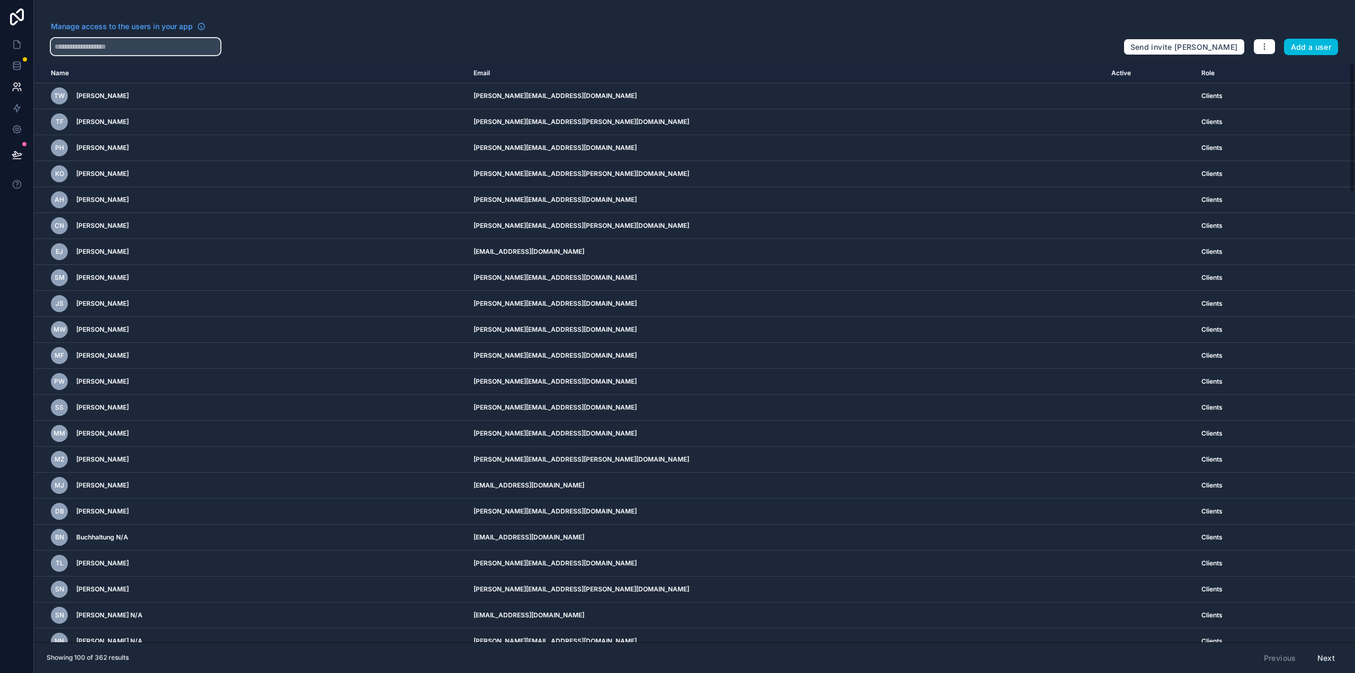
click at [118, 45] on input "text" at bounding box center [136, 46] width 170 height 17
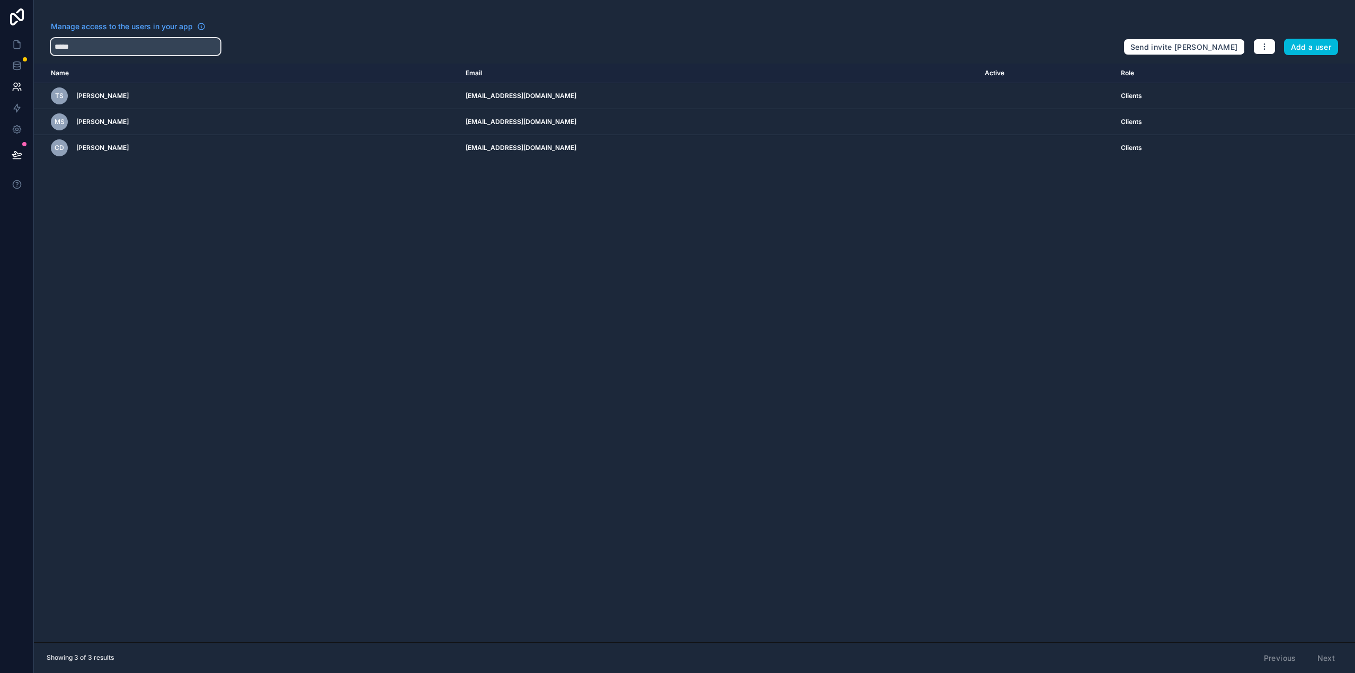
type input "*****"
click at [929, 240] on div "Name Email Active Role userTable.email TS Tina Schmidt tschmidt@tirum.de Client…" at bounding box center [694, 353] width 1321 height 579
click at [0, 0] on icon "scrollable content" at bounding box center [0, 0] width 0 height 0
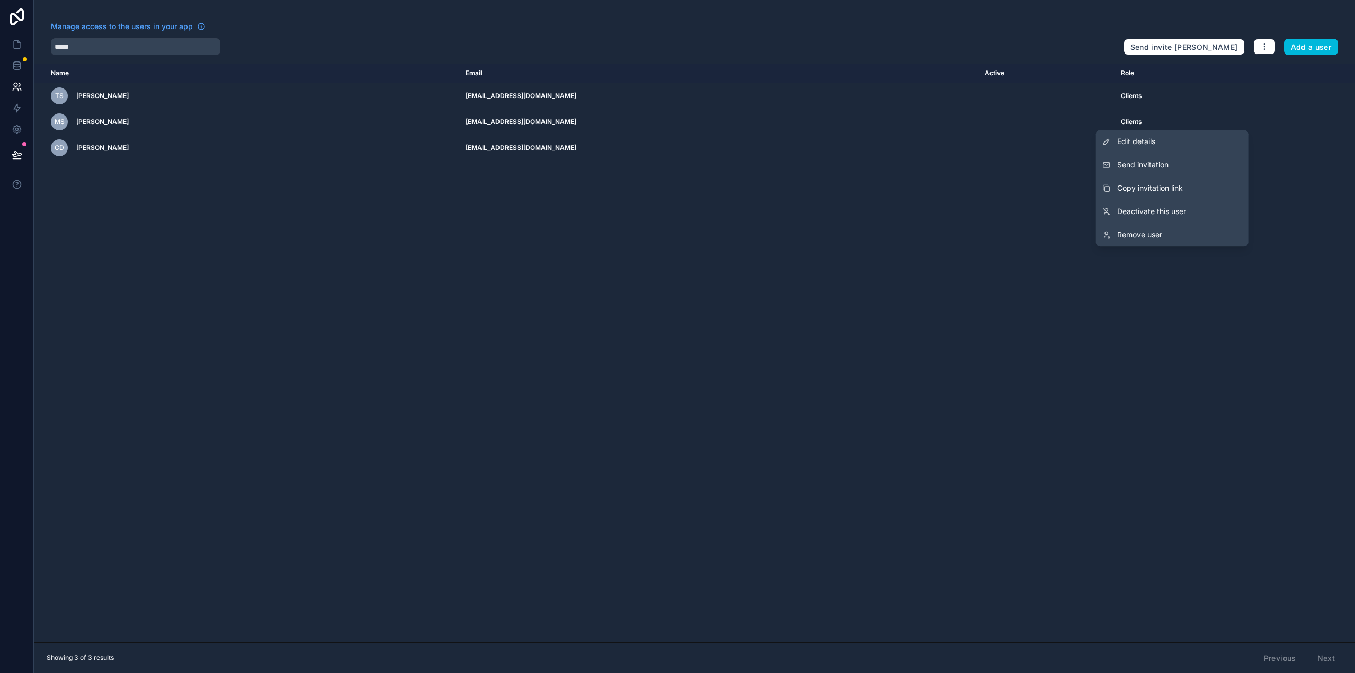
click at [1168, 166] on span "Send invitation" at bounding box center [1142, 164] width 51 height 11
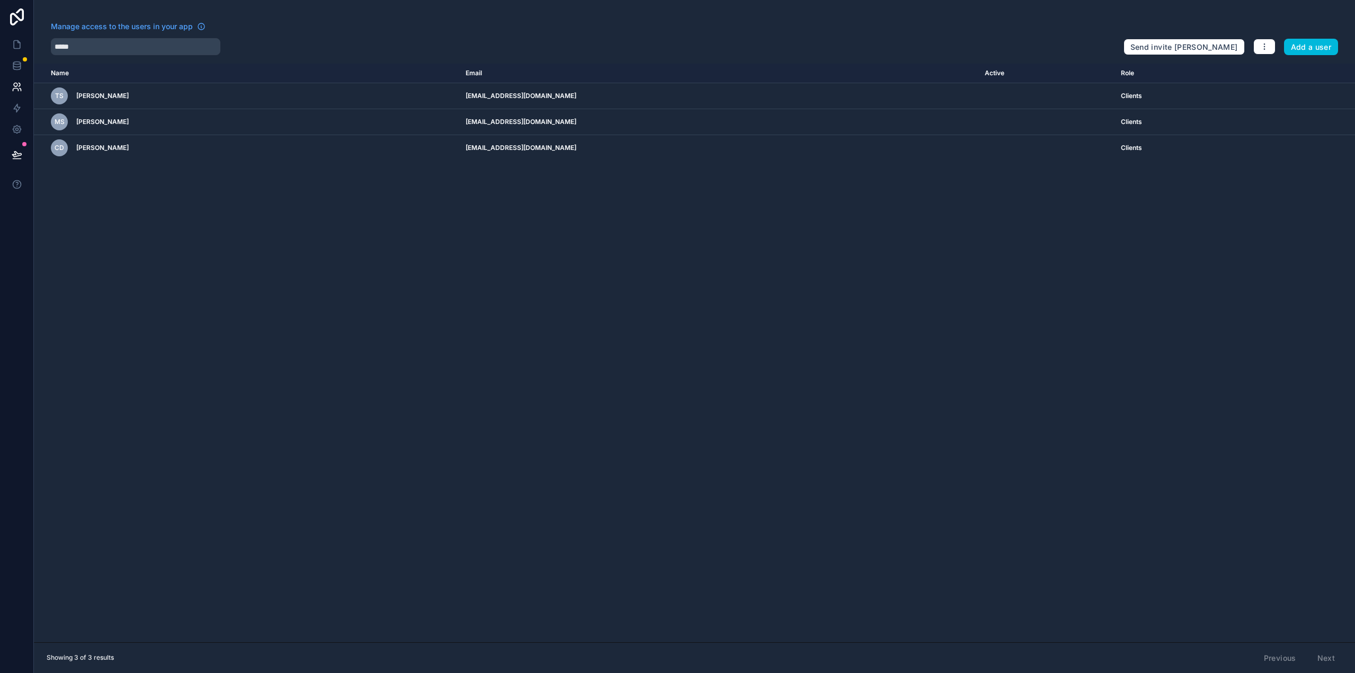
click at [742, 256] on div "Name Email Active Role userTable.email TS Tina Schmidt tschmidt@tirum.de Client…" at bounding box center [694, 353] width 1321 height 579
click at [12, 43] on icon at bounding box center [17, 44] width 11 height 11
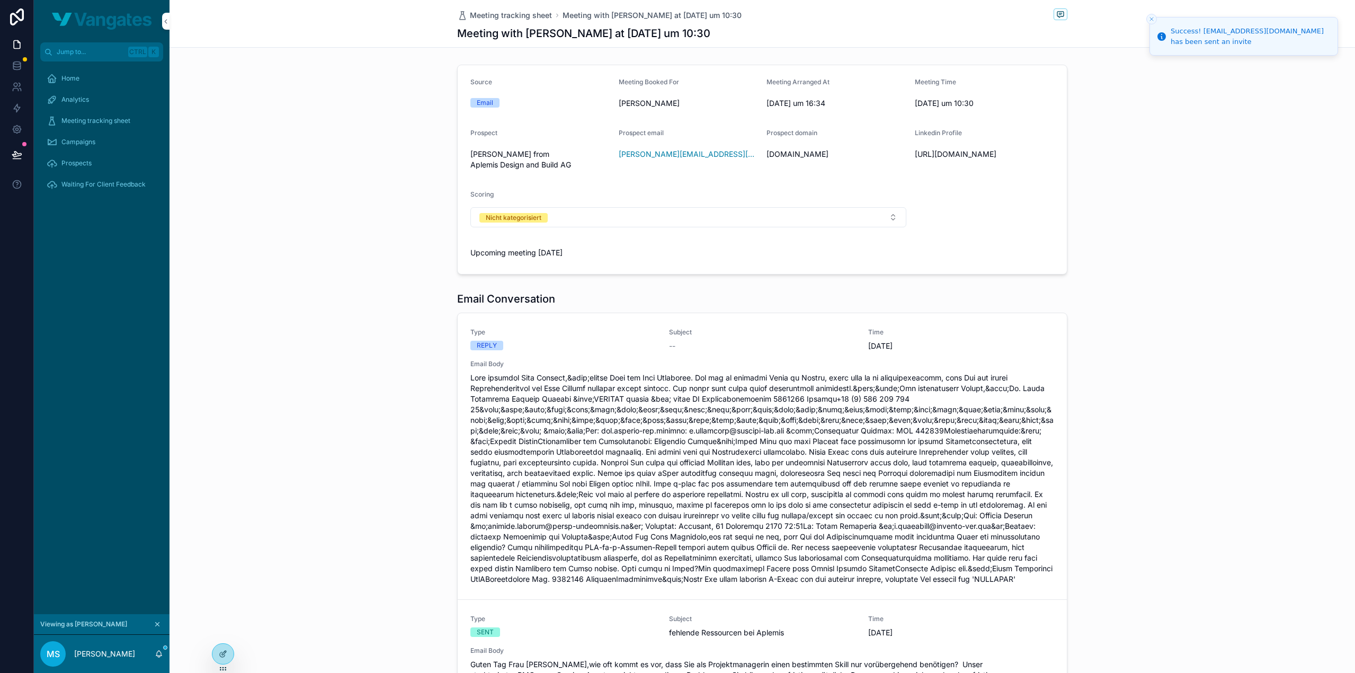
click at [157, 626] on icon "scrollable content" at bounding box center [157, 623] width 7 height 7
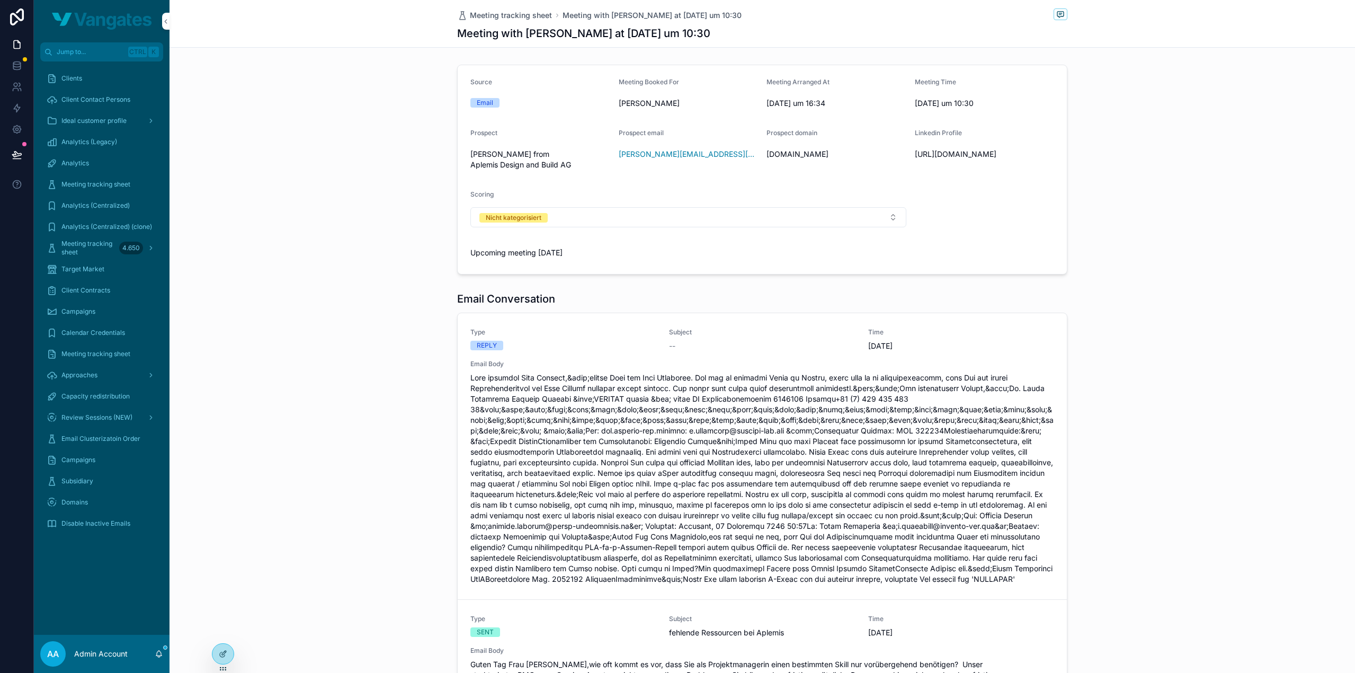
click at [99, 80] on div "Clients" at bounding box center [102, 78] width 110 height 17
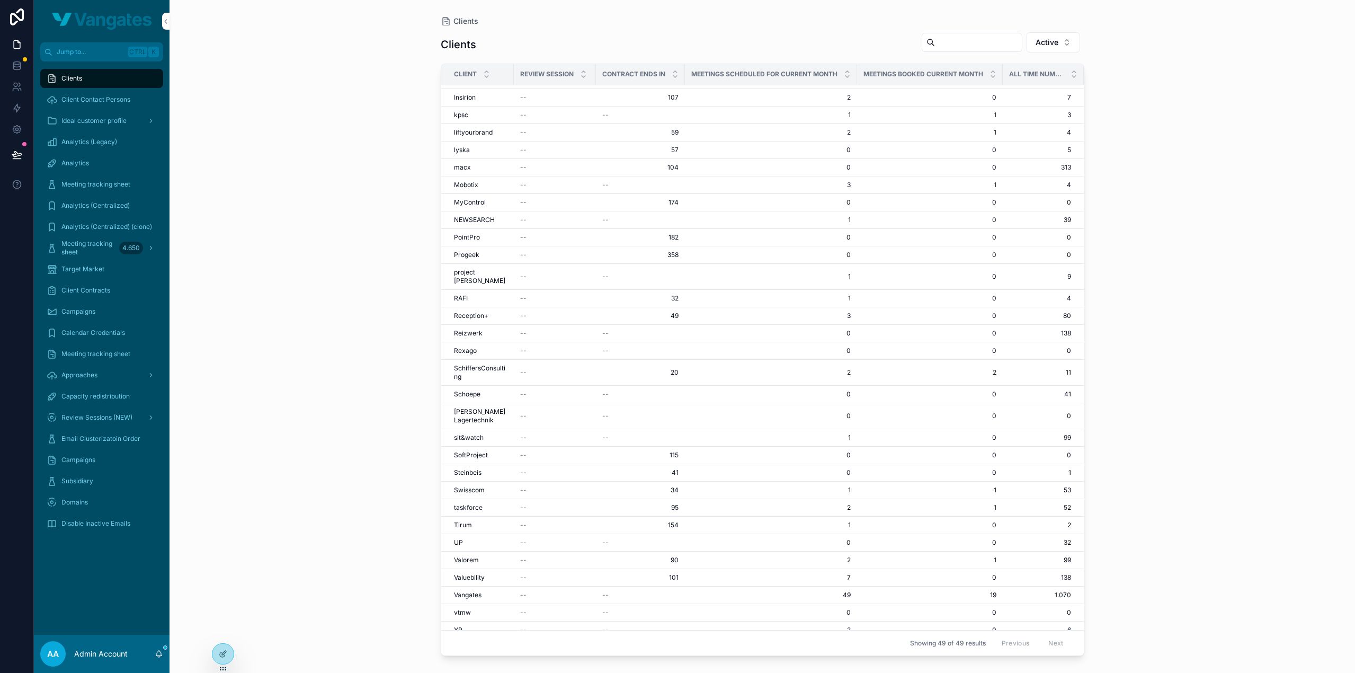
scroll to position [345, 0]
click at [470, 517] on td "Tirum Tirum" at bounding box center [477, 525] width 73 height 17
click at [462, 521] on span "Tirum" at bounding box center [463, 525] width 18 height 8
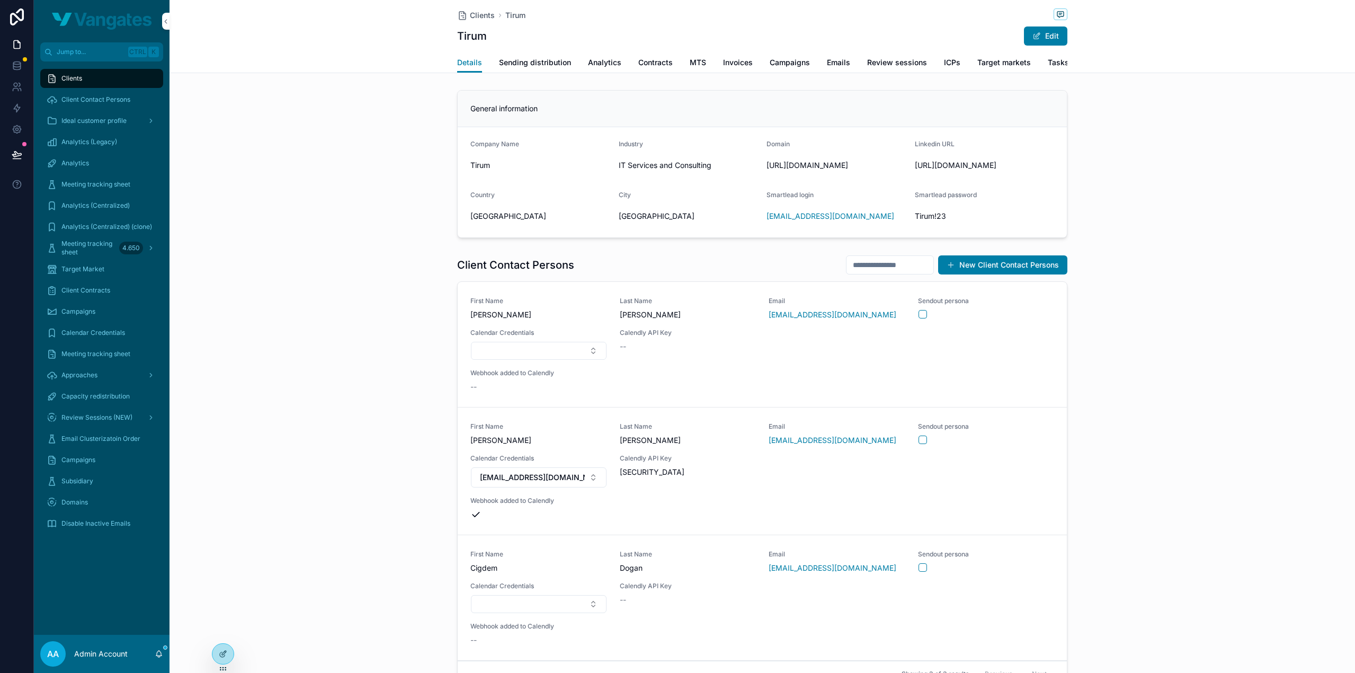
click at [1000, 273] on button "New Client Contact Persons" at bounding box center [1002, 264] width 129 height 19
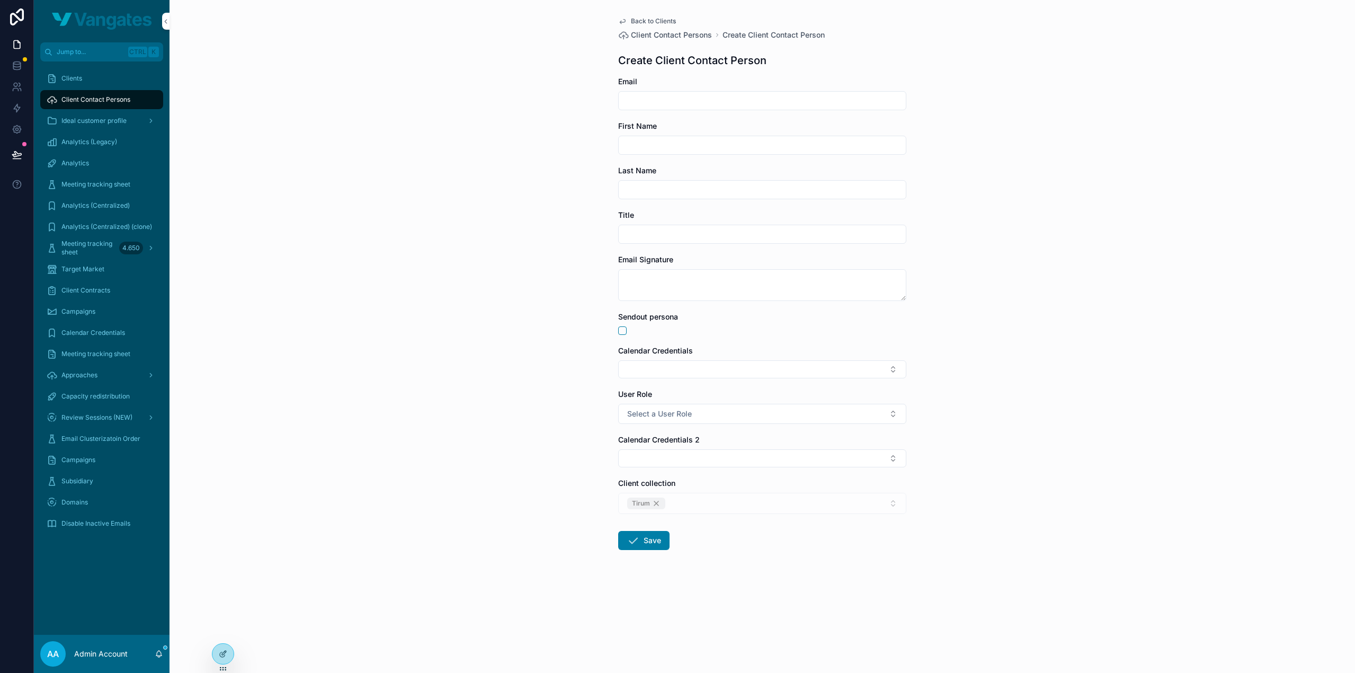
click at [677, 96] on input "scrollable content" at bounding box center [762, 100] width 287 height 15
click at [718, 98] on input "scrollable content" at bounding box center [762, 100] width 287 height 15
paste input "**********"
type input "**********"
click at [541, 136] on div "**********" at bounding box center [763, 336] width 1186 height 673
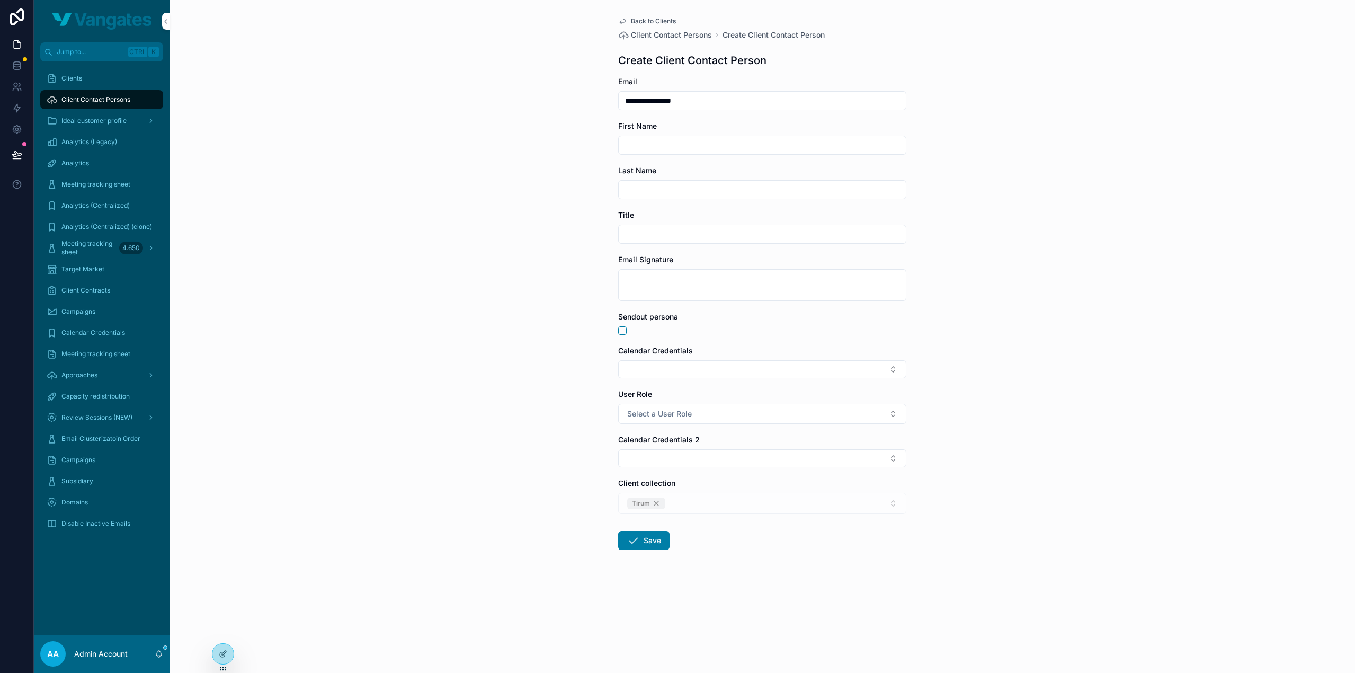
click at [704, 142] on input "scrollable content" at bounding box center [762, 145] width 287 height 15
type input "******"
type input "*******"
type button "on"
click at [1008, 358] on div "**********" at bounding box center [763, 336] width 1186 height 673
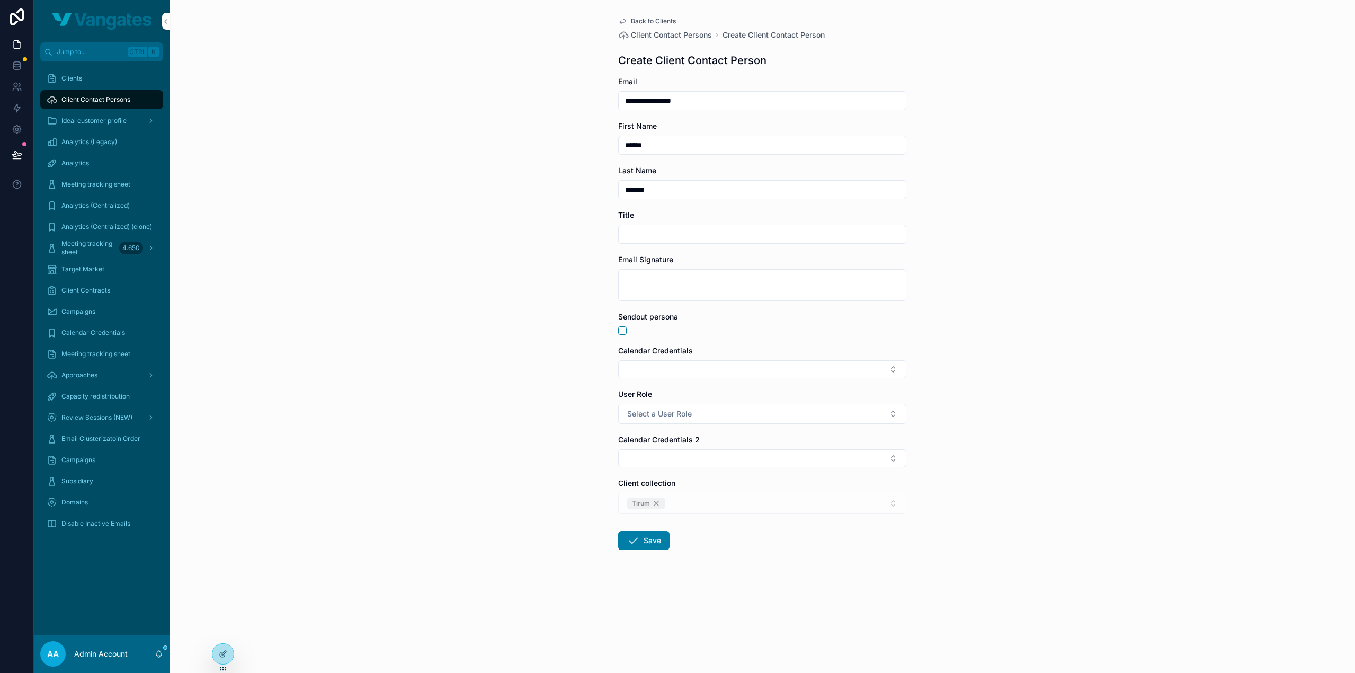
click at [656, 541] on button "Save" at bounding box center [643, 540] width 51 height 19
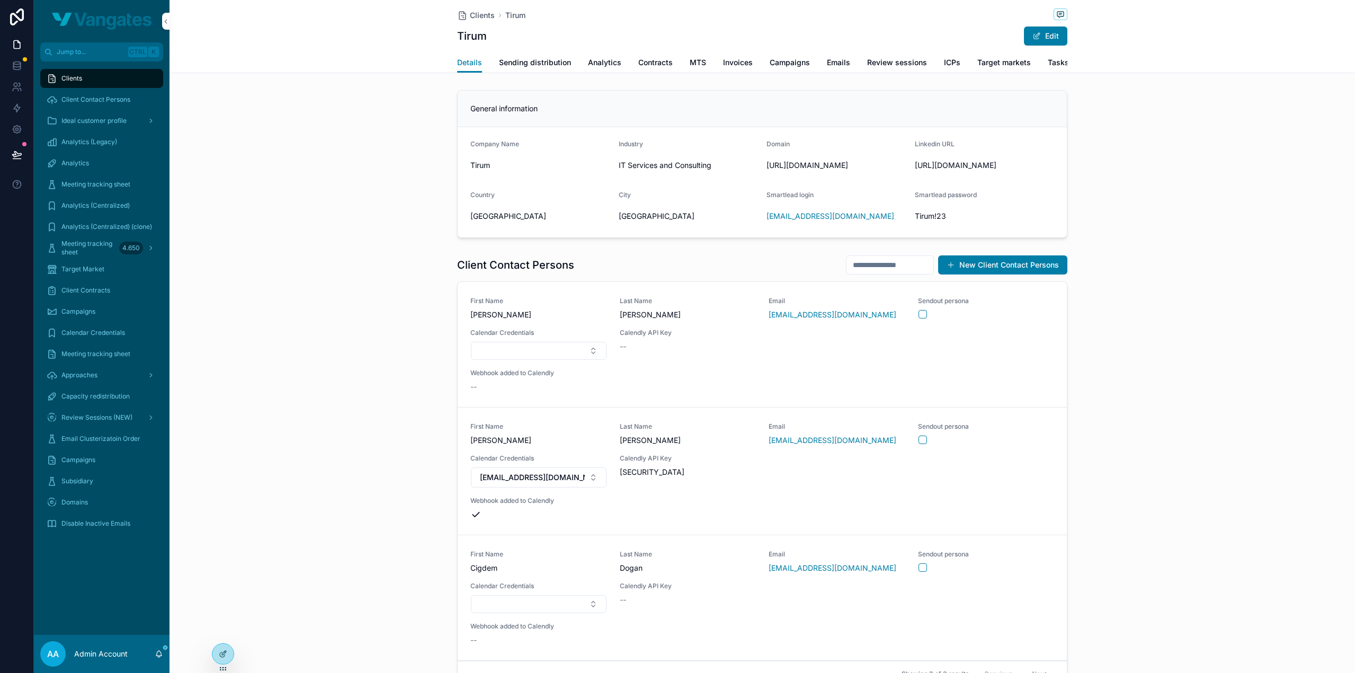
drag, startPoint x: 469, startPoint y: 342, endPoint x: 333, endPoint y: 325, distance: 136.6
click at [333, 325] on div "Client Contact Persons New Client Contact Persons First Name Tina Last Name Sch…" at bounding box center [763, 473] width 1186 height 444
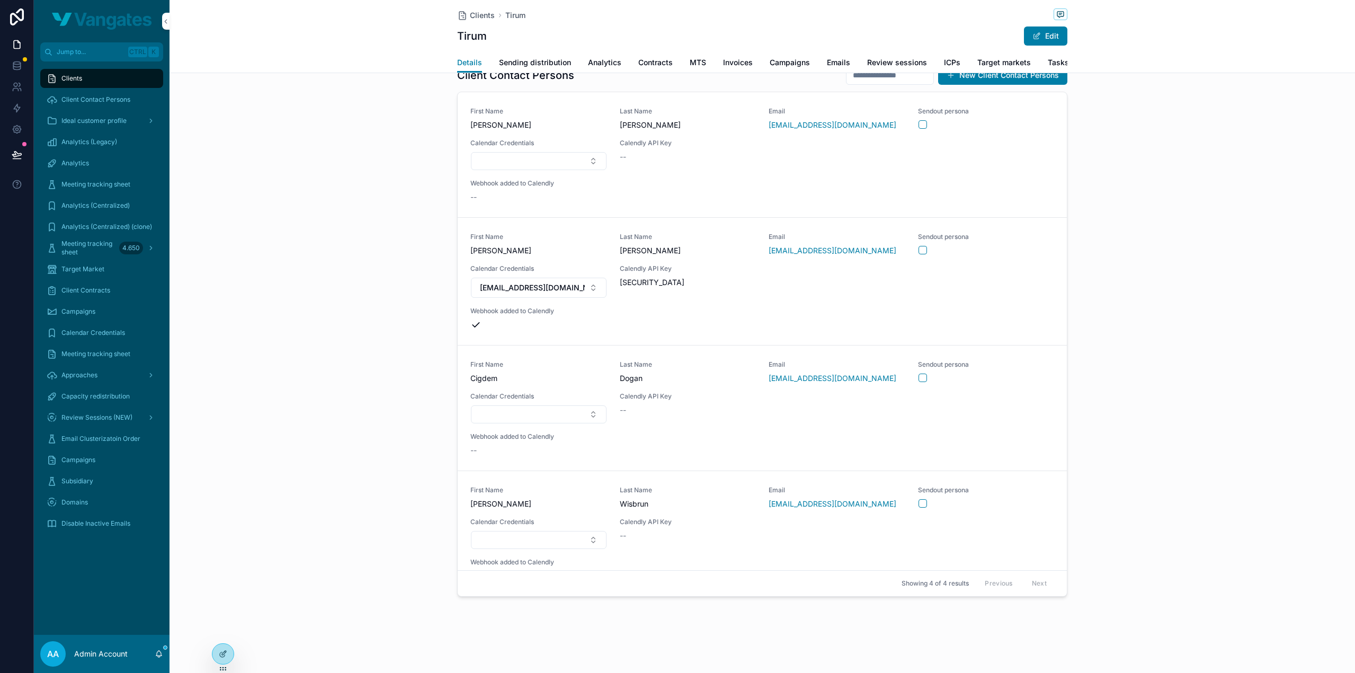
click at [0, 0] on span "Update Recipients" at bounding box center [0, 0] width 0 height 0
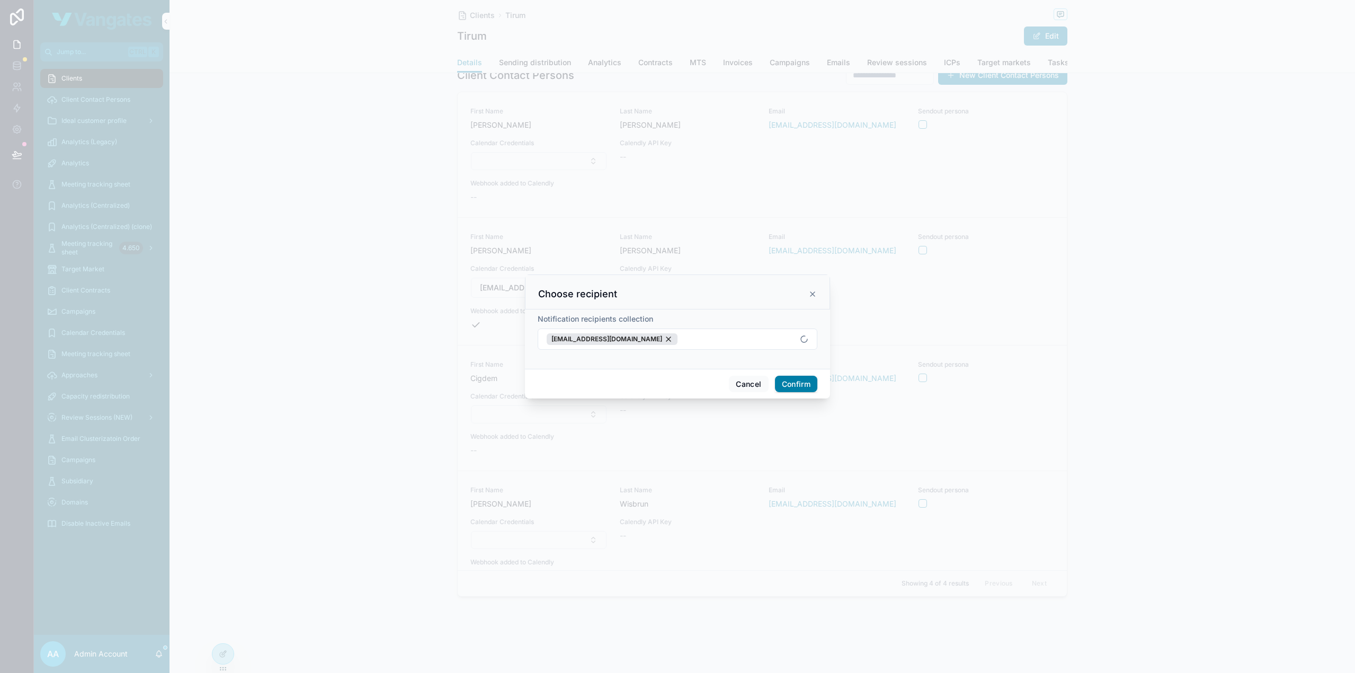
click at [737, 340] on button "mschmidt@tirum.de" at bounding box center [678, 338] width 280 height 21
click at [659, 476] on span "rwisbrun@tirum.de" at bounding box center [671, 486] width 126 height 21
click at [804, 384] on button "Confirm" at bounding box center [796, 392] width 42 height 17
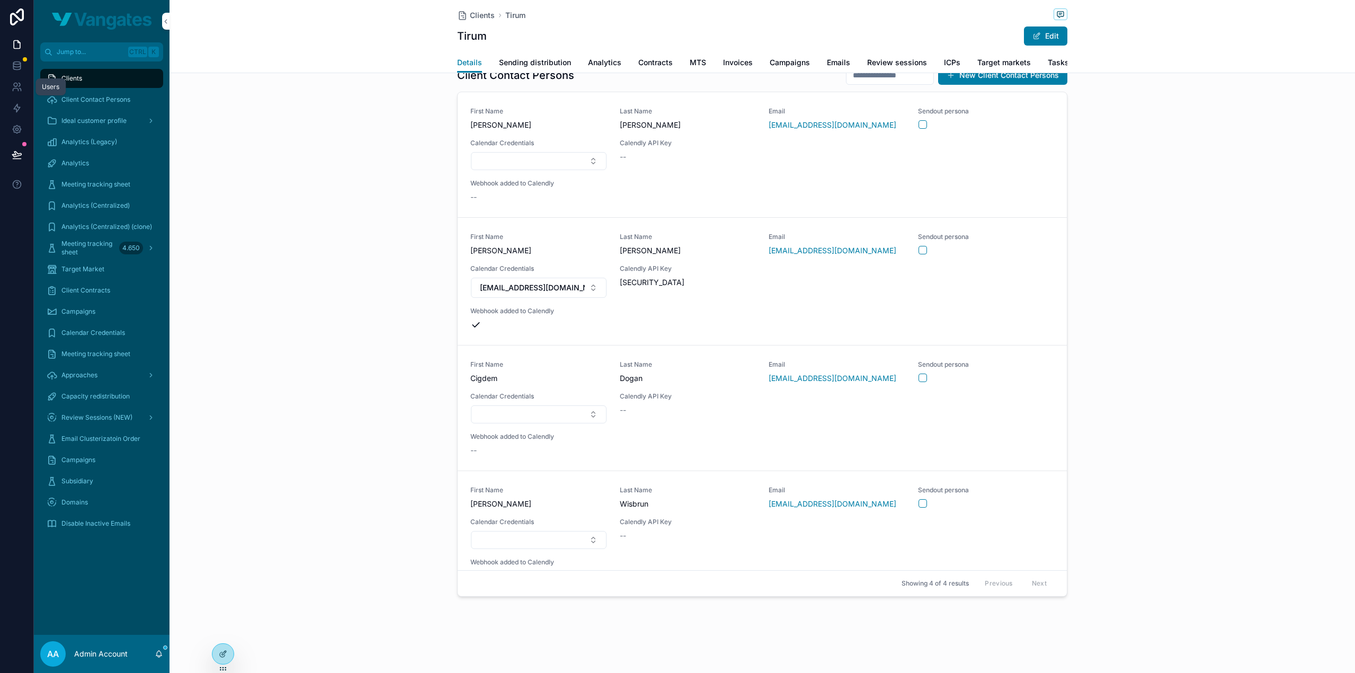
click at [16, 82] on icon at bounding box center [17, 87] width 11 height 11
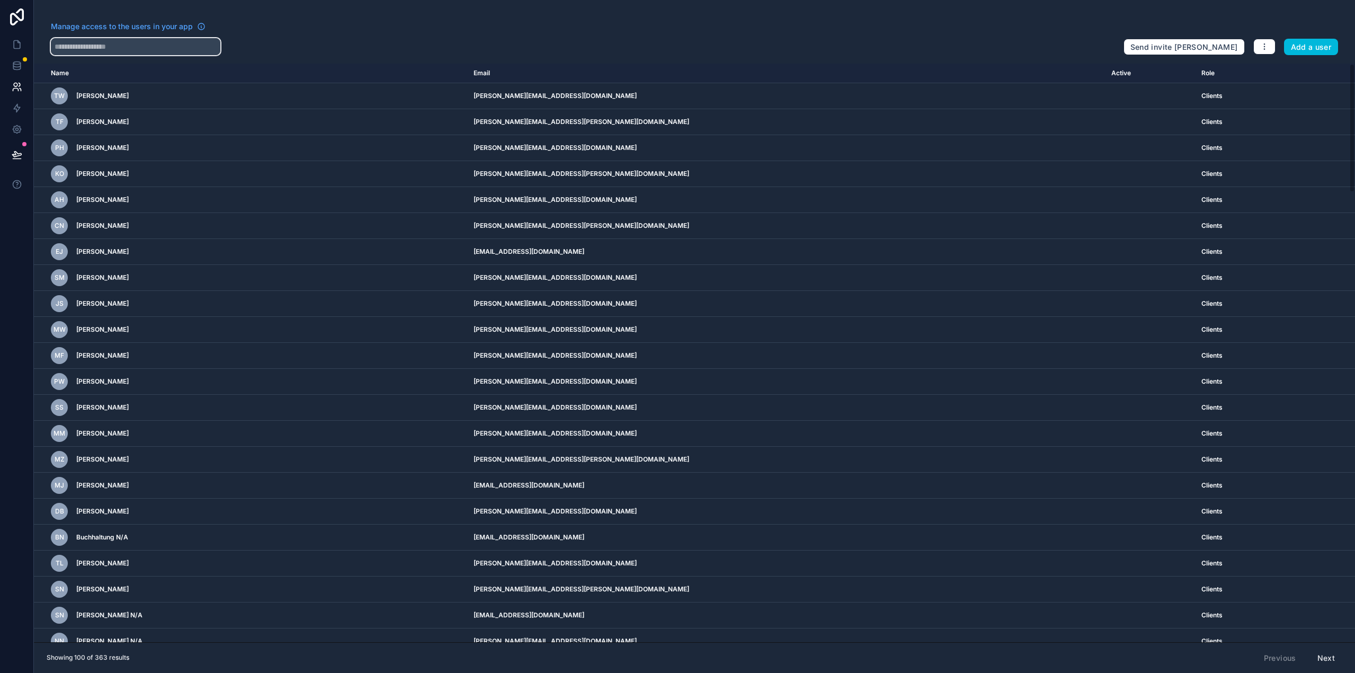
click at [179, 39] on input "text" at bounding box center [136, 46] width 170 height 17
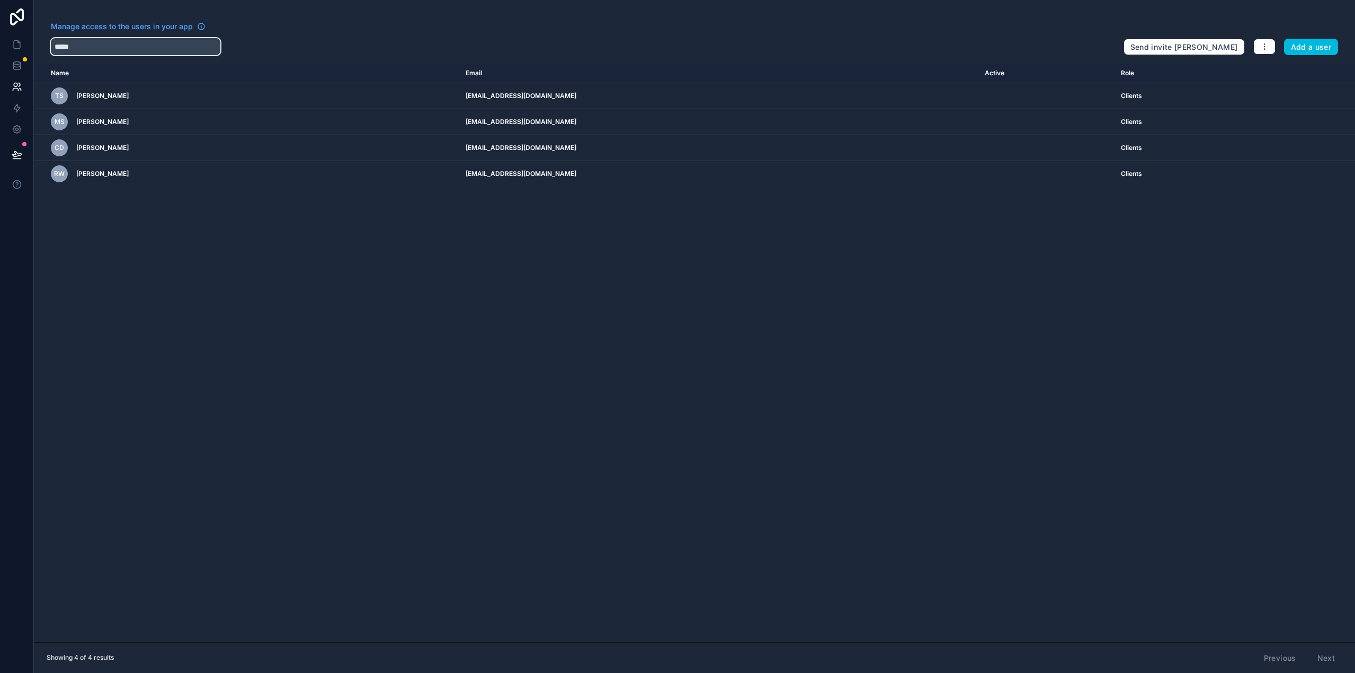
type input "*****"
click at [0, 0] on icon "scrollable content" at bounding box center [0, 0] width 0 height 0
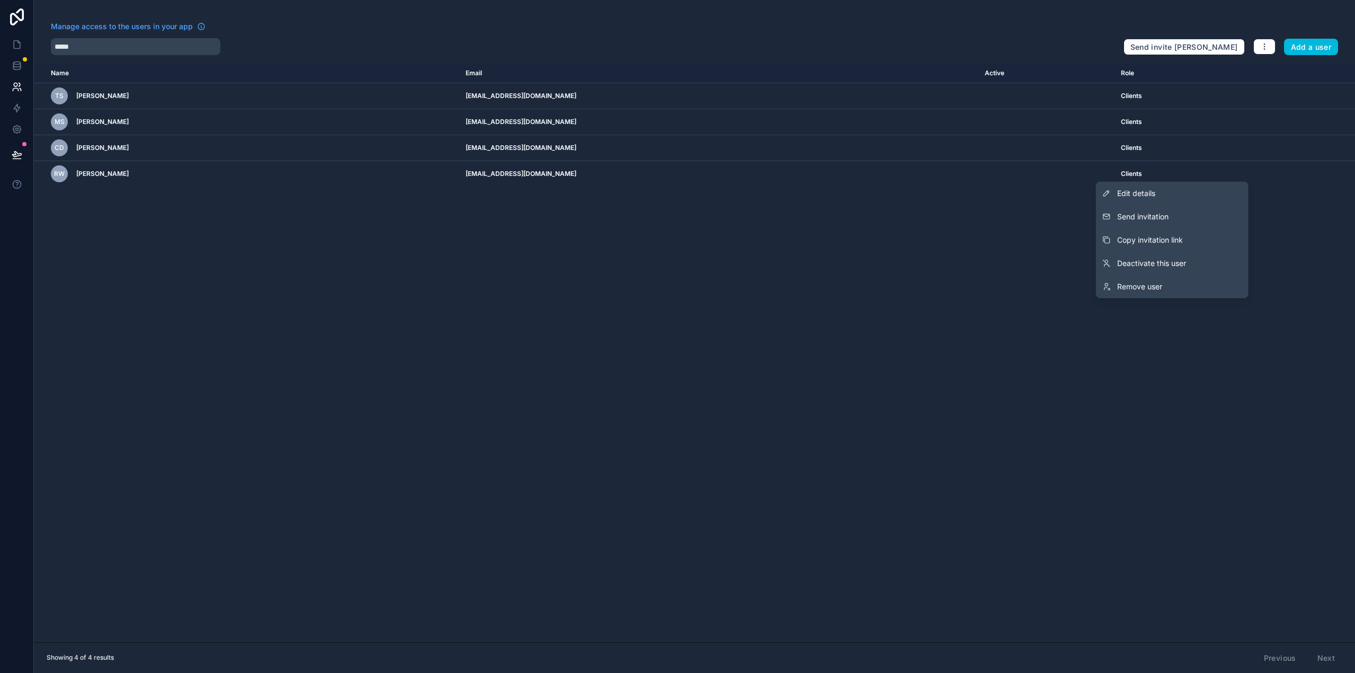
click at [1171, 211] on button "Send invitation" at bounding box center [1172, 216] width 153 height 23
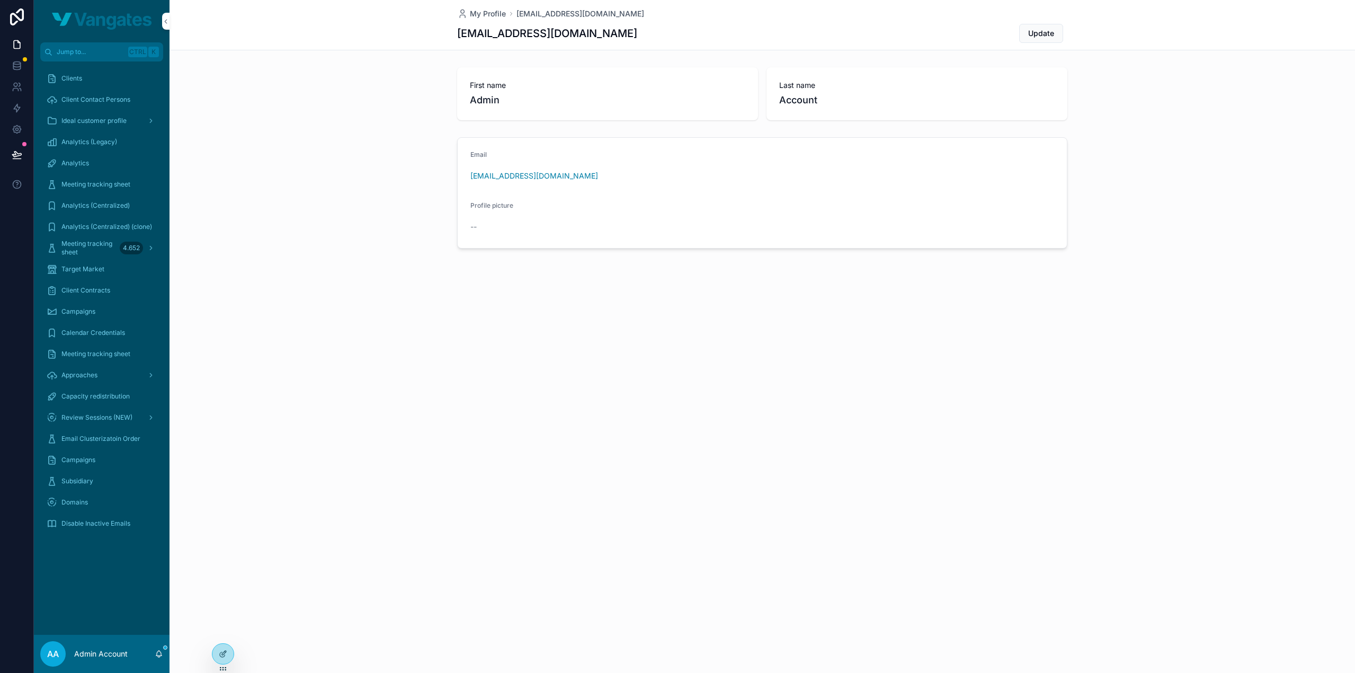
click at [106, 376] on div "Approaches" at bounding box center [102, 375] width 110 height 17
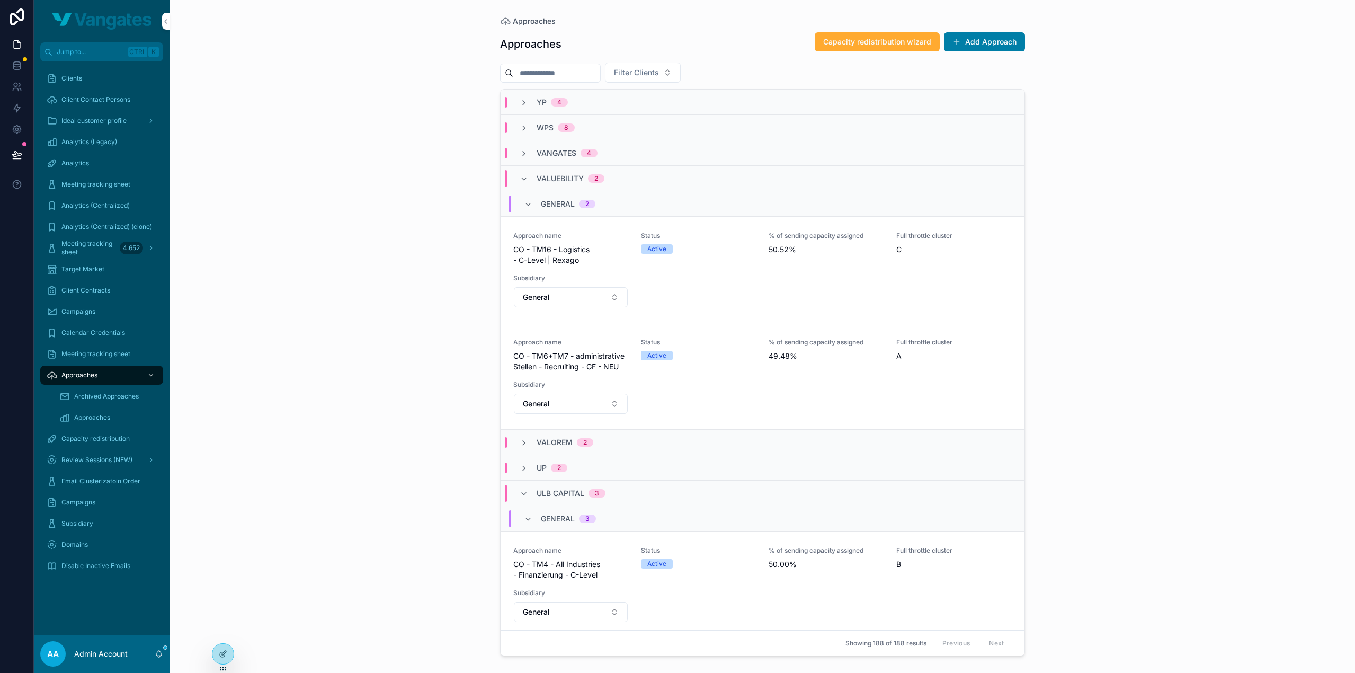
click at [659, 73] on span "Filter Clients" at bounding box center [636, 72] width 45 height 11
type input "*****"
click at [653, 108] on div "Tirum" at bounding box center [664, 114] width 147 height 17
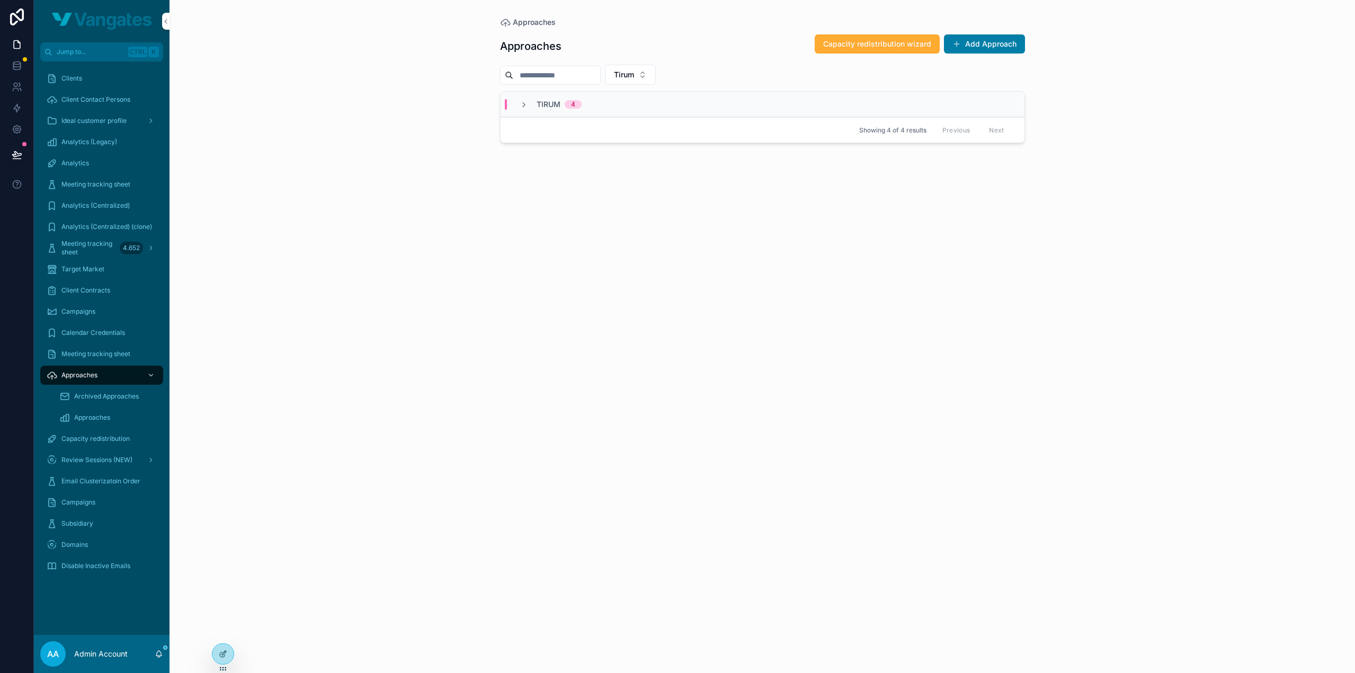
click at [524, 106] on icon "scrollable content" at bounding box center [524, 105] width 8 height 8
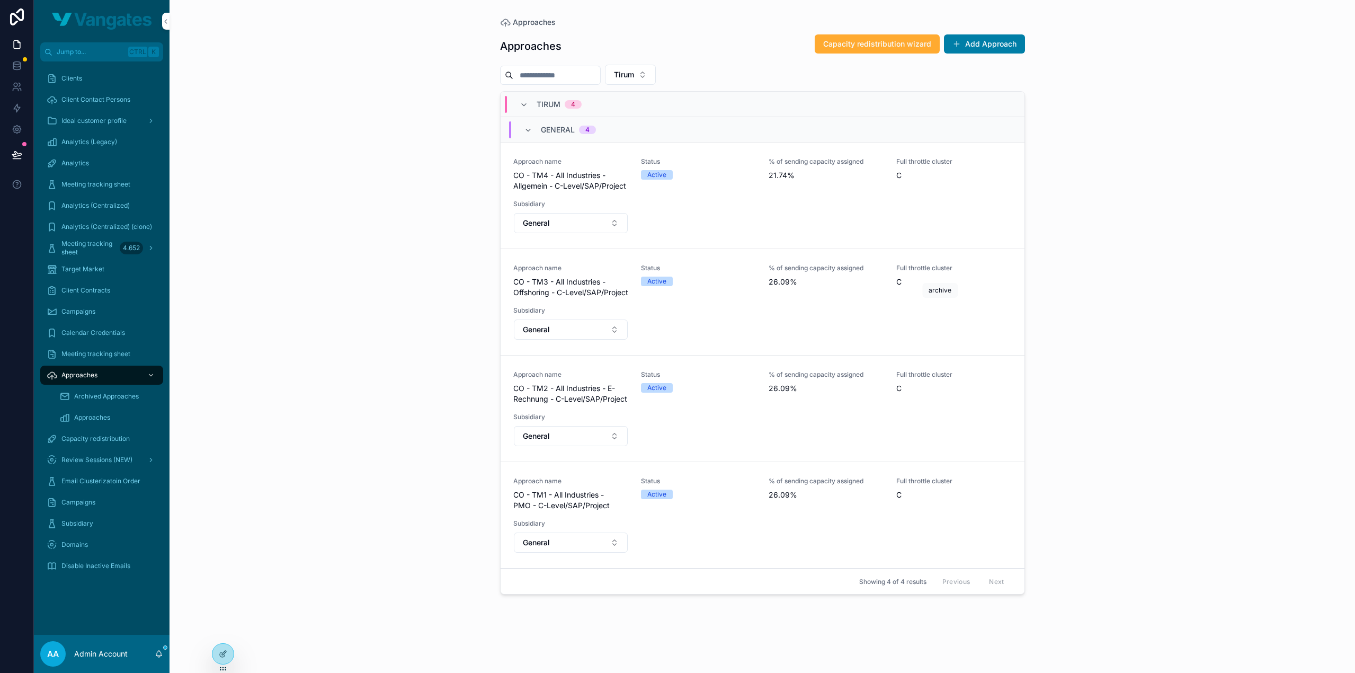
click at [0, 0] on icon "scrollable content" at bounding box center [0, 0] width 0 height 0
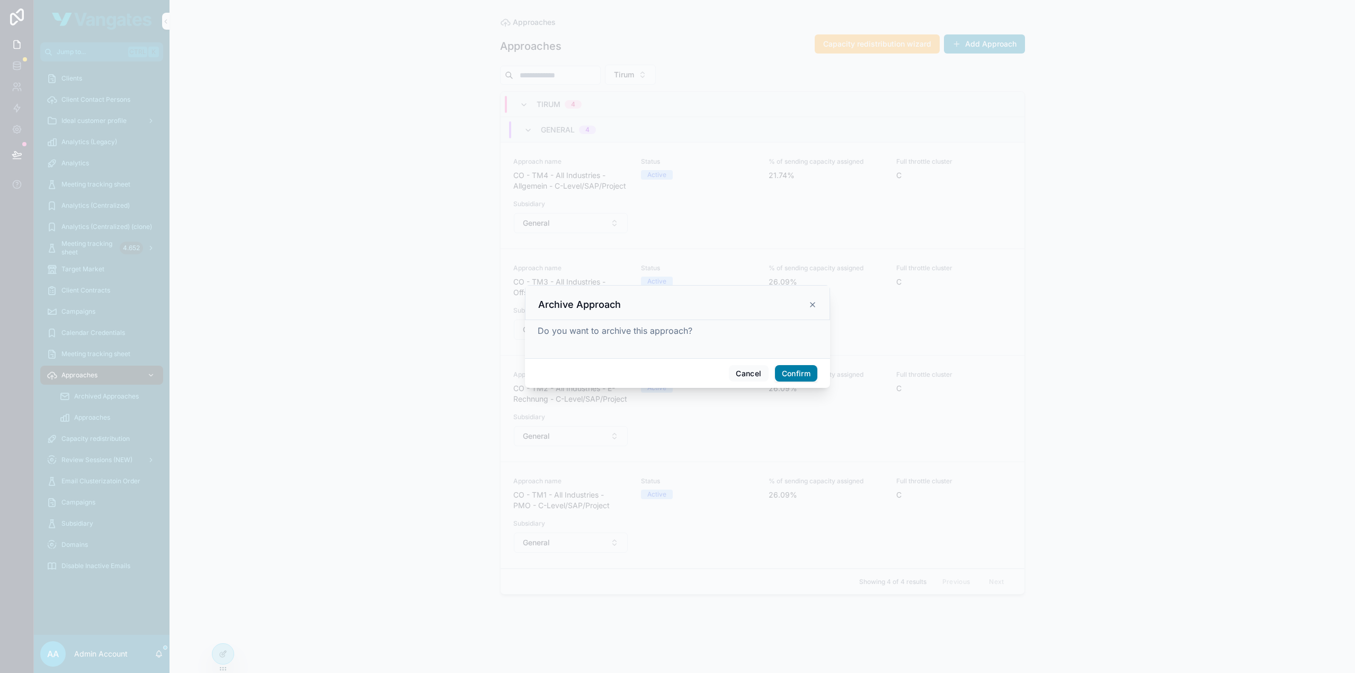
click at [791, 372] on button "Confirm" at bounding box center [796, 373] width 42 height 17
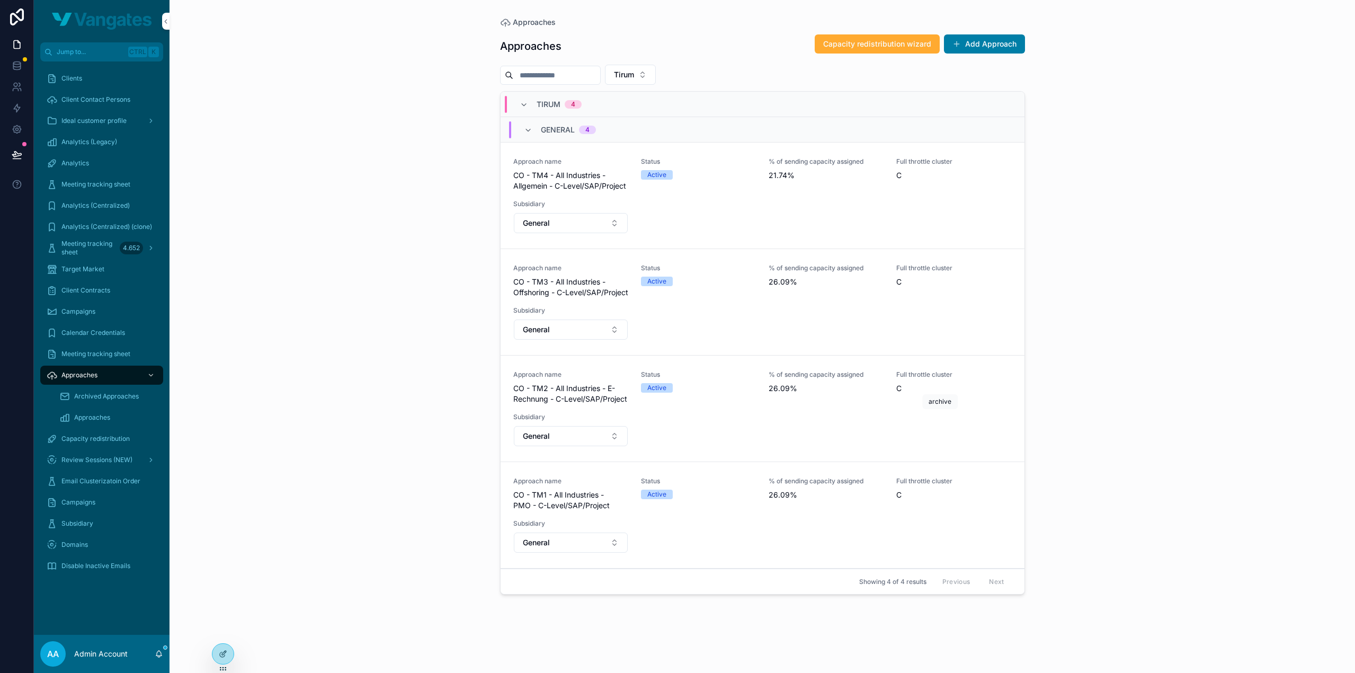
click at [0, 0] on icon "scrollable content" at bounding box center [0, 0] width 0 height 0
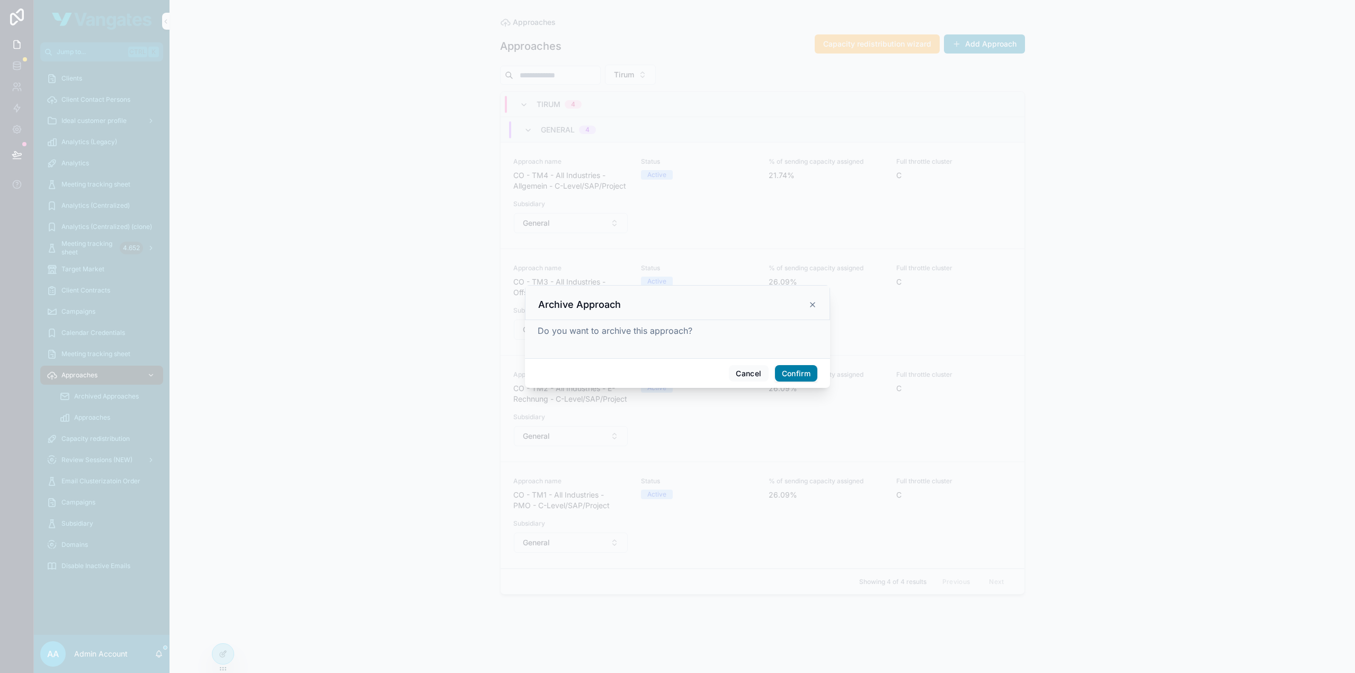
click at [799, 372] on button "Confirm" at bounding box center [796, 373] width 42 height 17
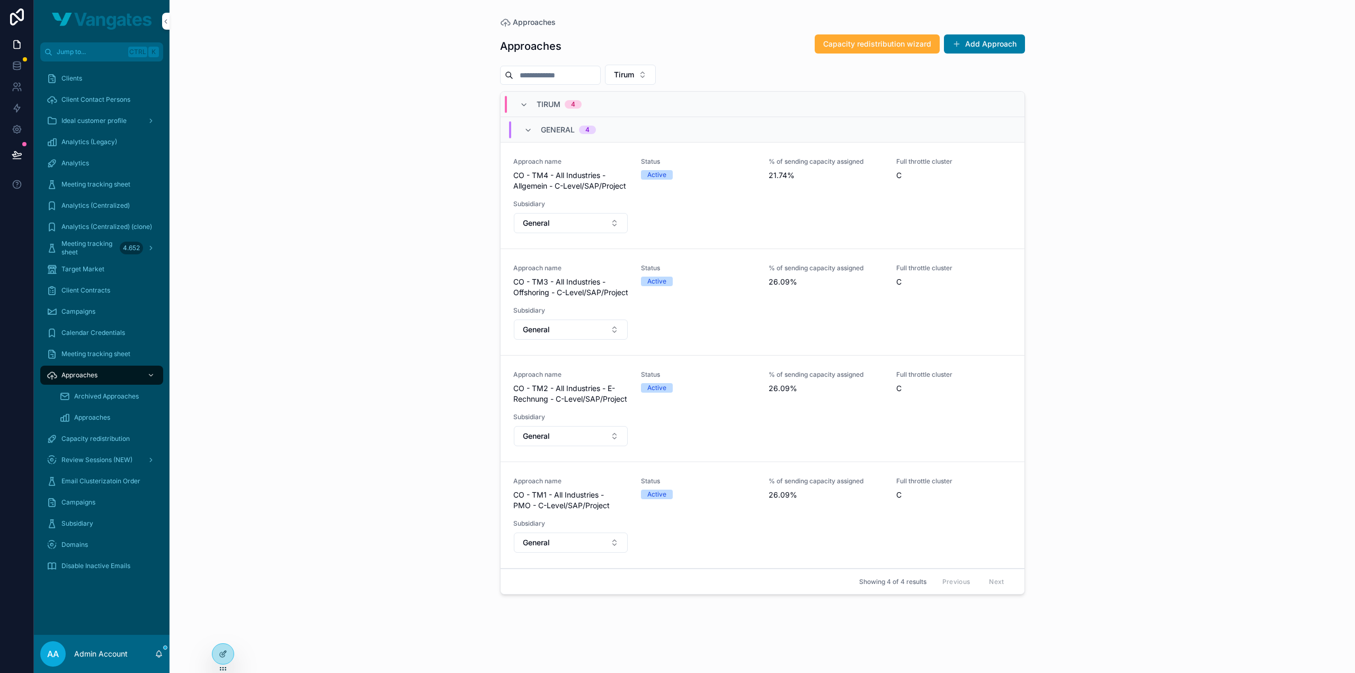
click at [1132, 292] on div "Approaches Approaches Capacity redistribution wizard Add Approach [PERSON_NAME]…" at bounding box center [763, 336] width 1186 height 673
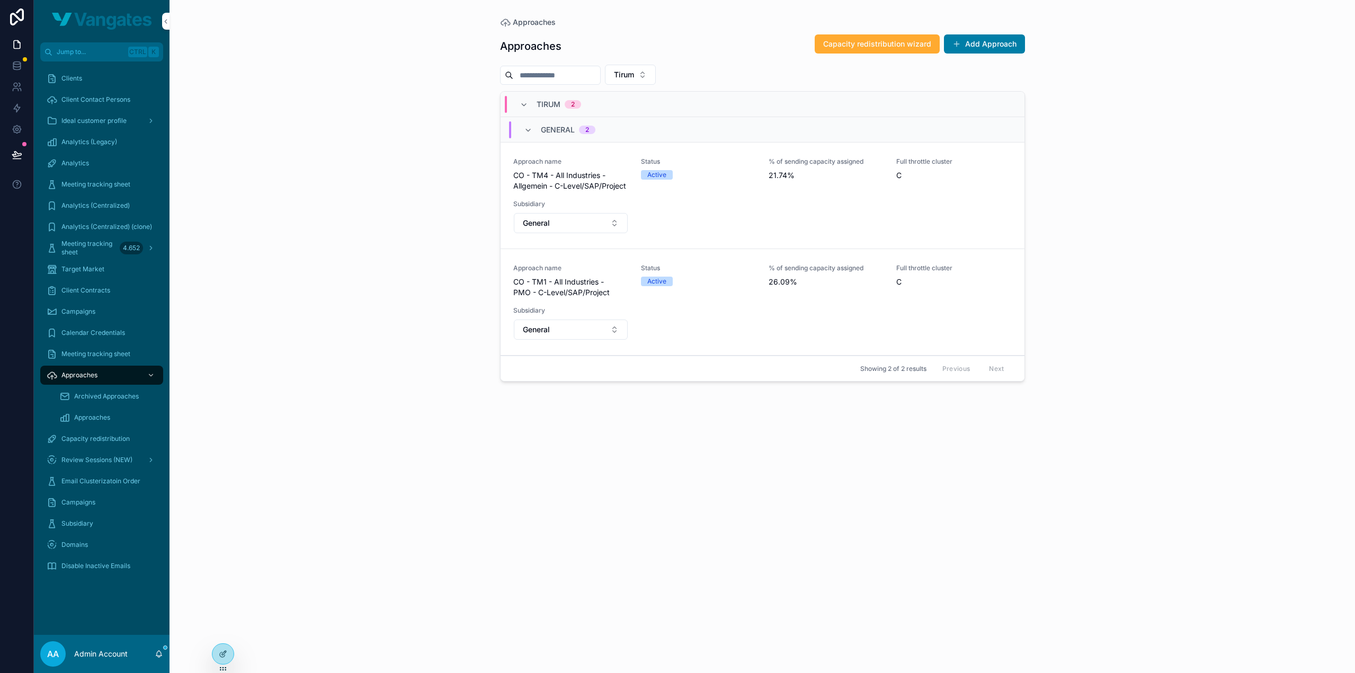
click at [331, 183] on div "Approaches Approaches Capacity redistribution wizard Add Approach [PERSON_NAME]…" at bounding box center [763, 336] width 1186 height 673
click at [859, 46] on span "Capacity redistribution wizard" at bounding box center [877, 44] width 108 height 11
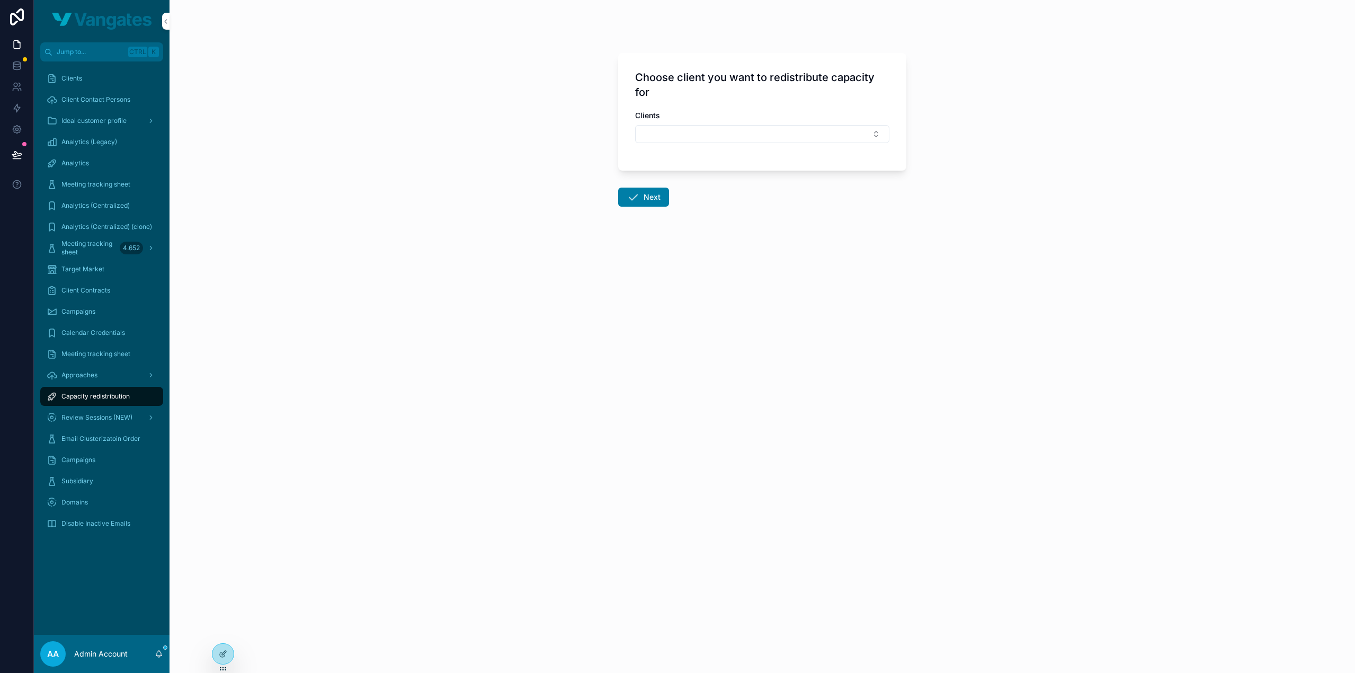
click at [729, 130] on button "Select Button" at bounding box center [762, 134] width 254 height 18
type input "*****"
click at [722, 175] on div "Tirum" at bounding box center [762, 175] width 147 height 17
click at [684, 258] on form "Choose client you want to redistribute capacity for Clients Tirum Next" at bounding box center [762, 162] width 288 height 230
click at [647, 203] on button "Next" at bounding box center [643, 199] width 51 height 19
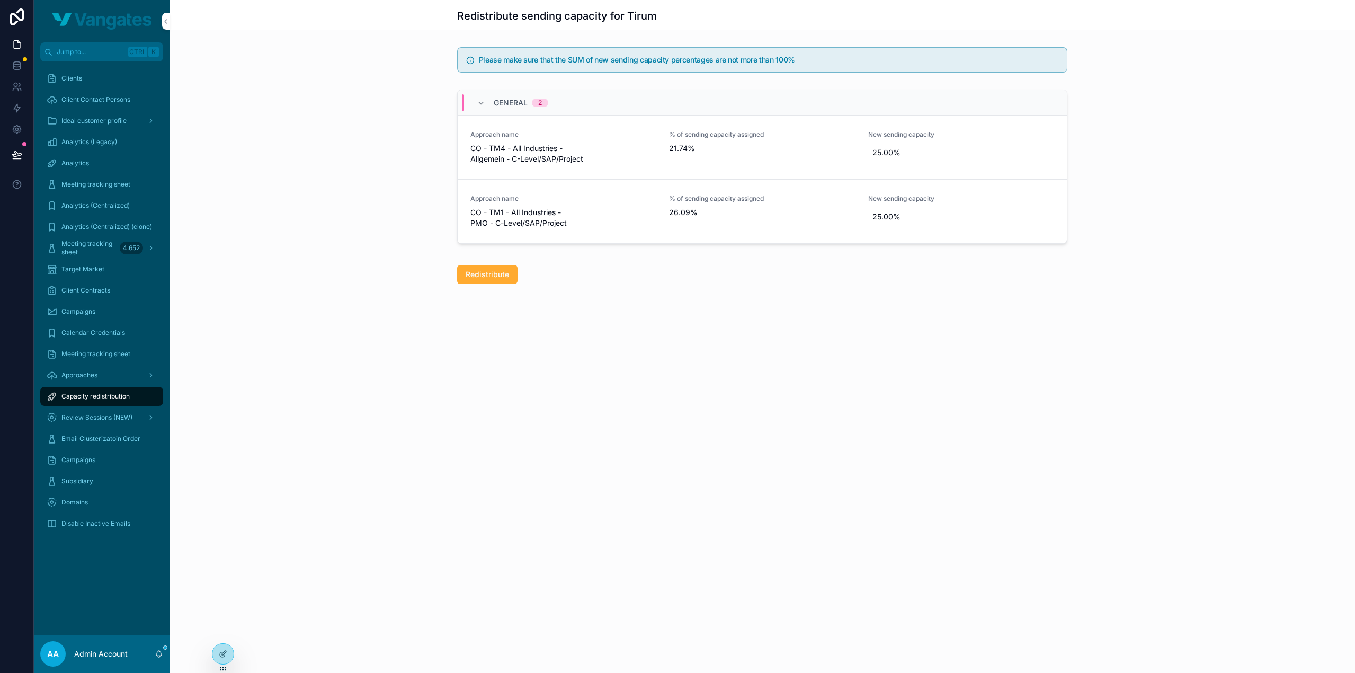
click at [924, 373] on div "Redistribute sending capacity for Tirum Please make sure that the SUM of new se…" at bounding box center [763, 336] width 1186 height 673
click at [910, 218] on span "25.00%" at bounding box center [961, 216] width 177 height 11
click at [915, 234] on input "******" at bounding box center [925, 230] width 100 height 15
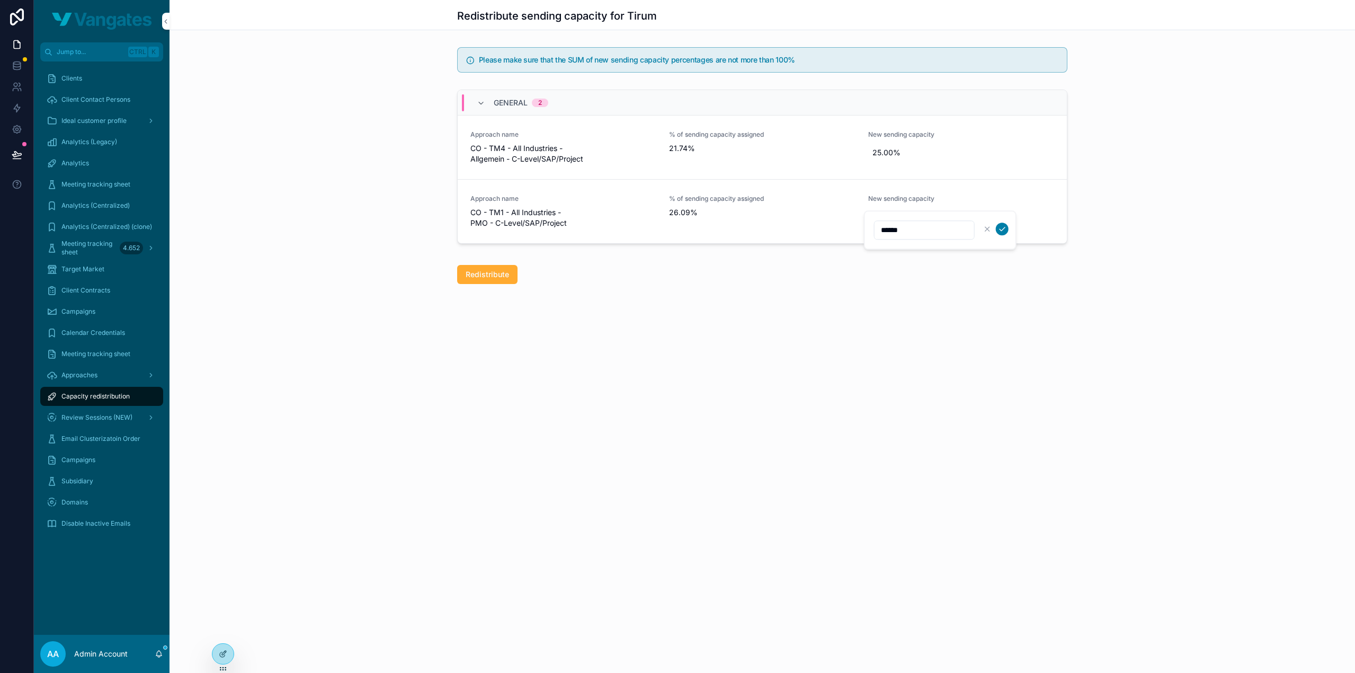
type input "******"
click at [1003, 228] on icon "scrollable content" at bounding box center [1002, 229] width 5 height 4
click at [1020, 308] on div "Redistribute sending capacity for Tirum Please make sure that the SUM of new se…" at bounding box center [763, 178] width 1186 height 356
click at [611, 362] on div "Redistribute sending capacity for Tirum Please make sure that the SUM of new se…" at bounding box center [763, 336] width 1186 height 673
click at [498, 278] on span "Redistribute" at bounding box center [487, 274] width 43 height 11
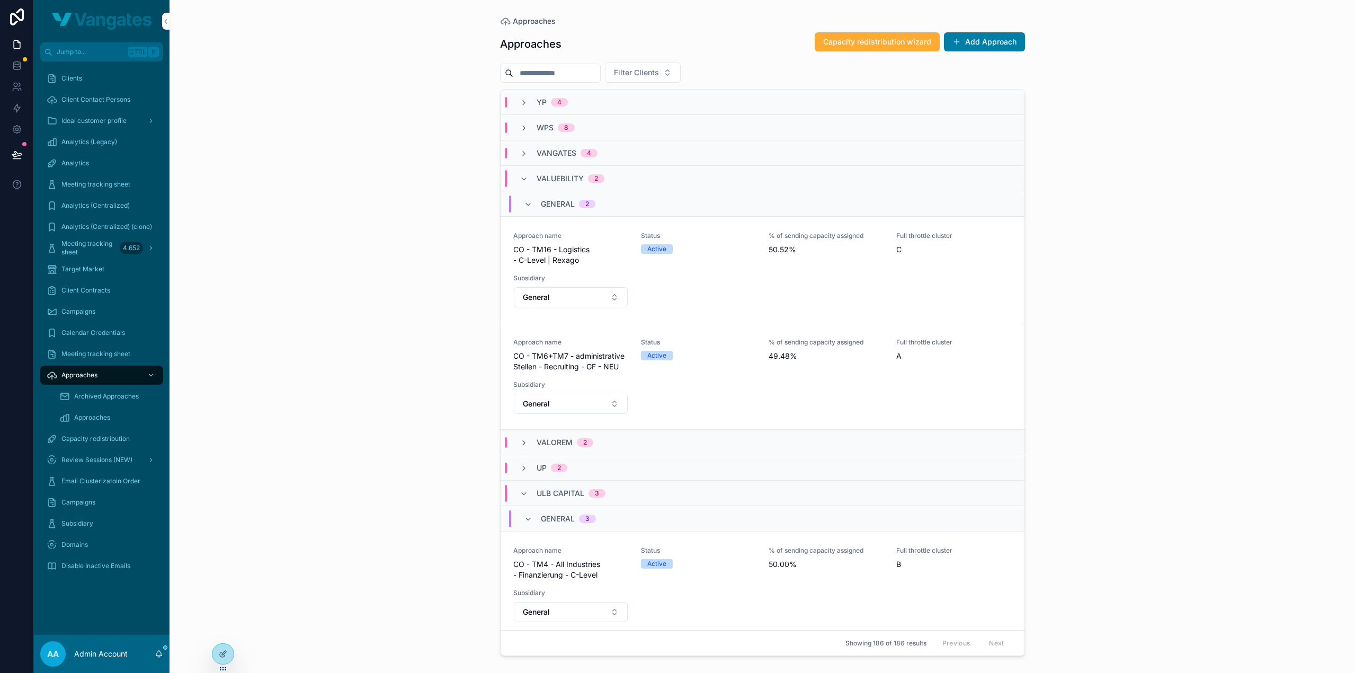
click at [652, 74] on span "Filter Clients" at bounding box center [636, 72] width 45 height 11
type input "*****"
click at [646, 113] on div "Tirum" at bounding box center [664, 114] width 147 height 17
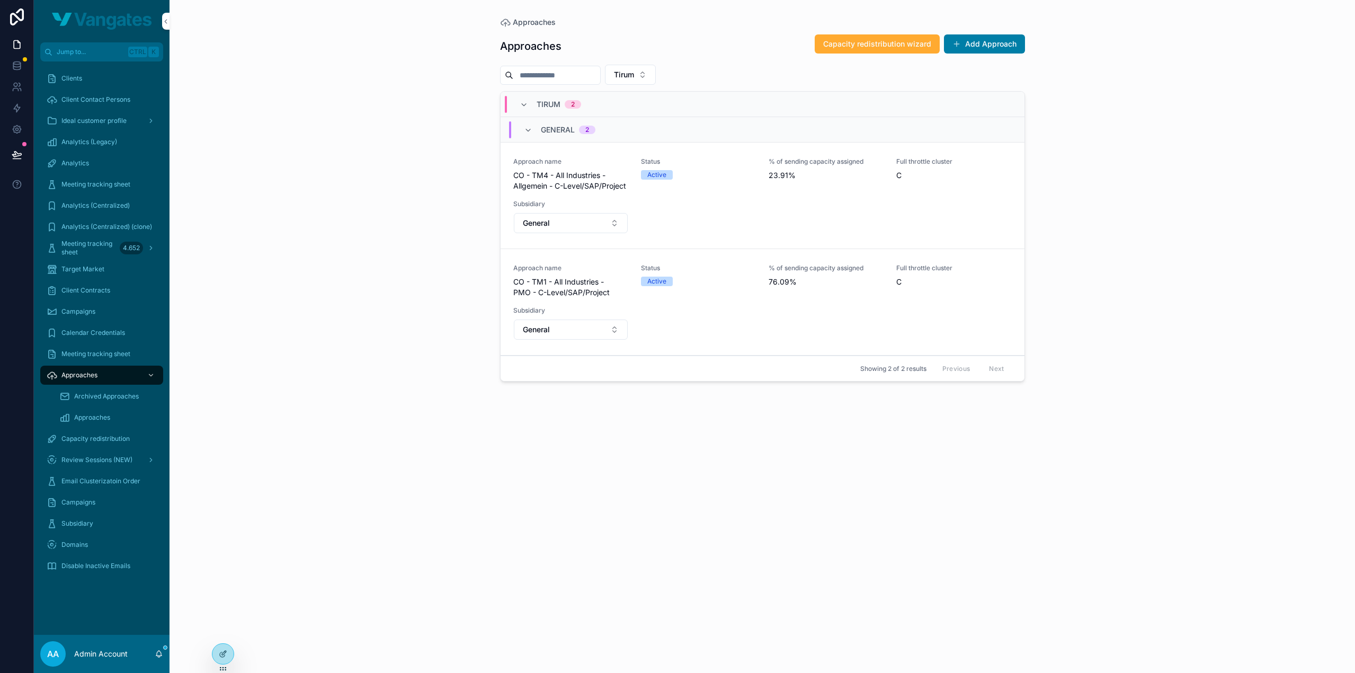
click at [1225, 112] on div "Approaches Approaches Capacity redistribution wizard Add Approach [PERSON_NAME]…" at bounding box center [763, 336] width 1186 height 673
click at [1105, 202] on div "Approaches Approaches Capacity redistribution wizard Add Approach [PERSON_NAME]…" at bounding box center [763, 336] width 1186 height 673
